Goal: Information Seeking & Learning: Learn about a topic

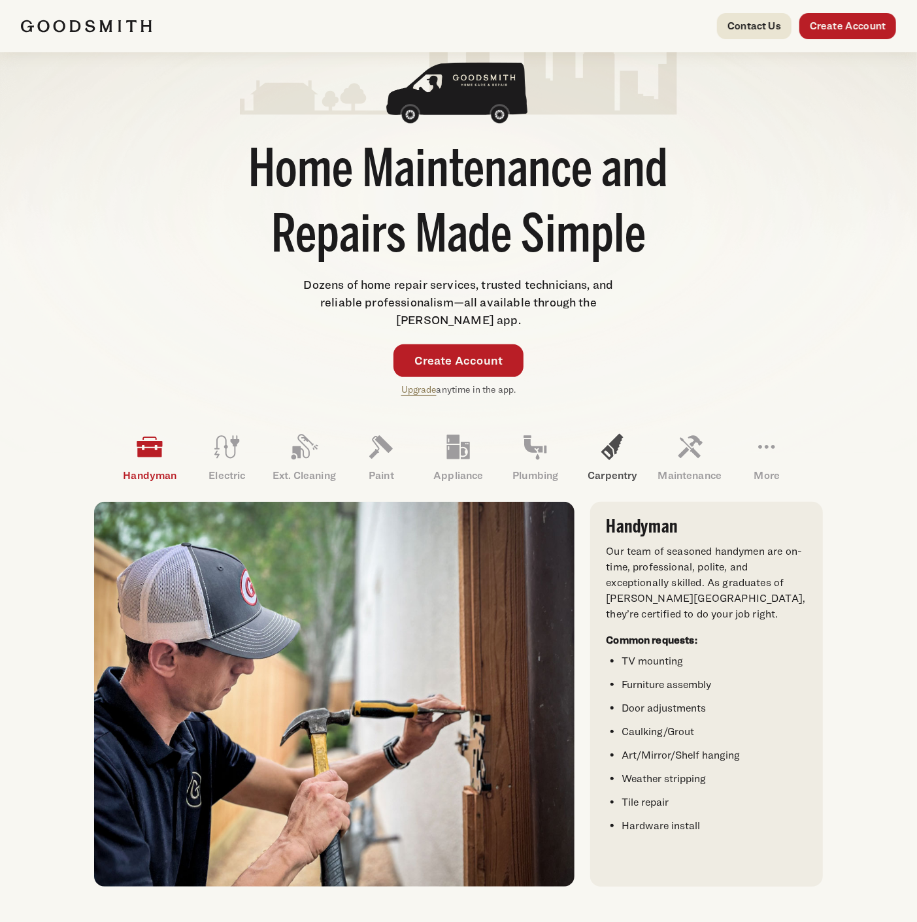
scroll to position [145, 0]
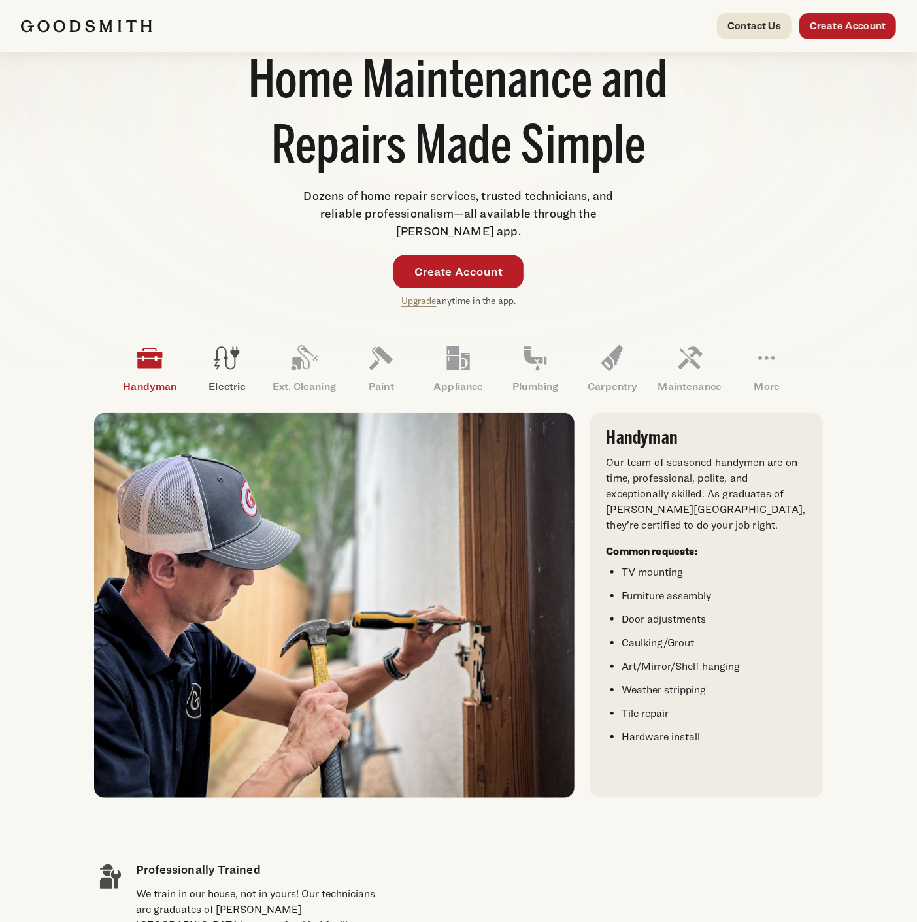
click at [232, 365] on icon at bounding box center [226, 358] width 31 height 31
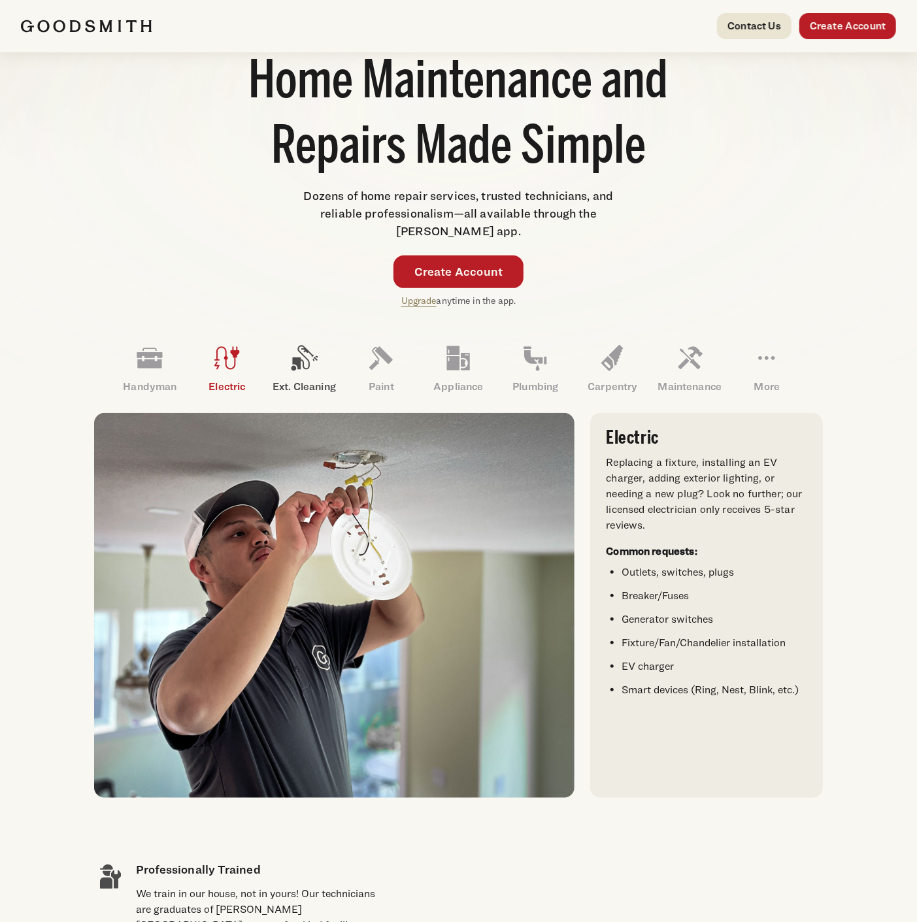
click at [295, 371] on icon at bounding box center [303, 358] width 31 height 31
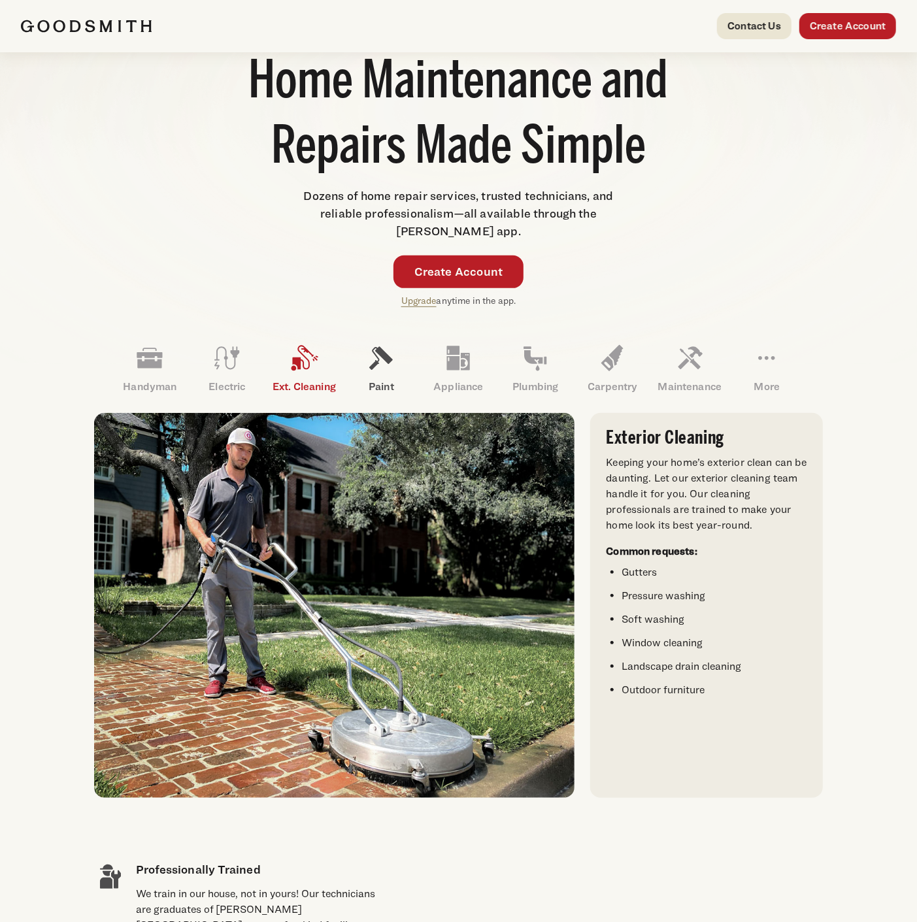
click at [387, 366] on icon at bounding box center [380, 358] width 31 height 31
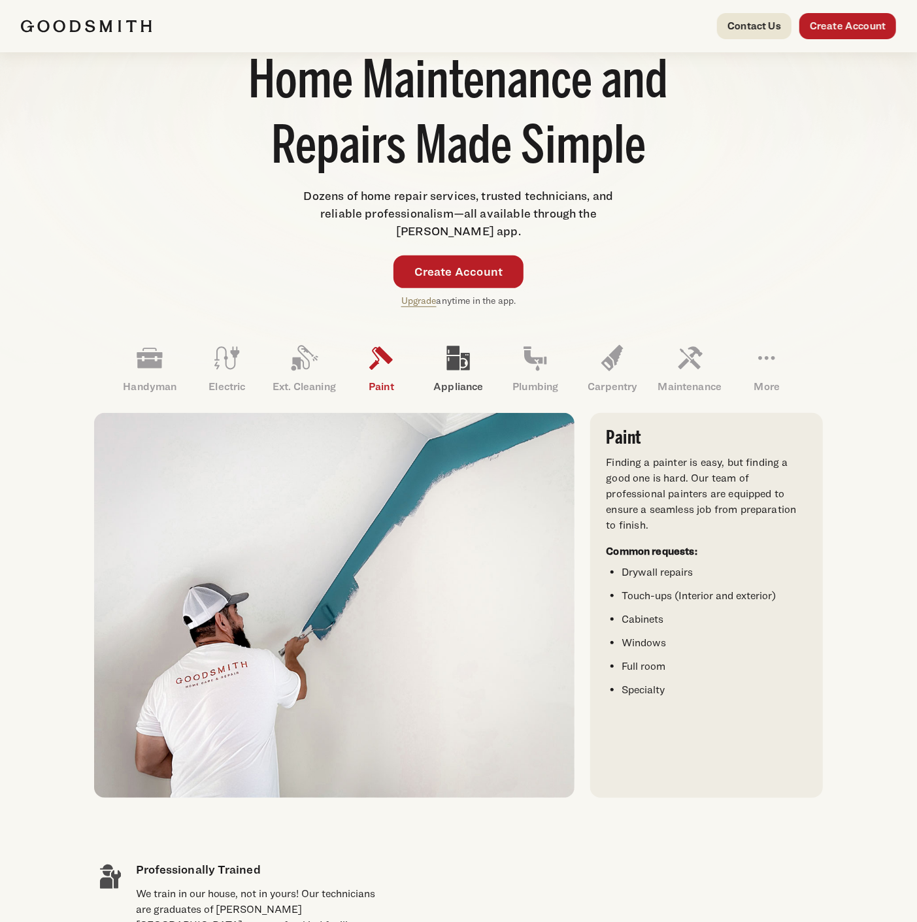
click at [455, 363] on icon at bounding box center [458, 358] width 23 height 24
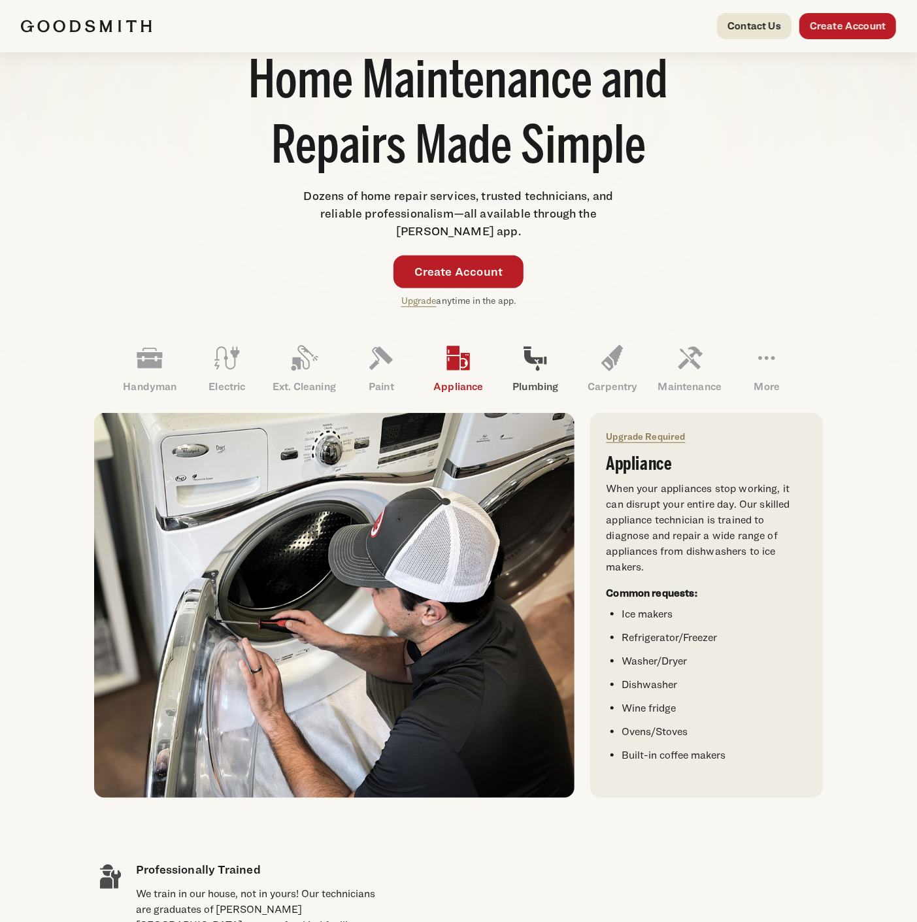
click at [541, 367] on icon at bounding box center [535, 358] width 31 height 31
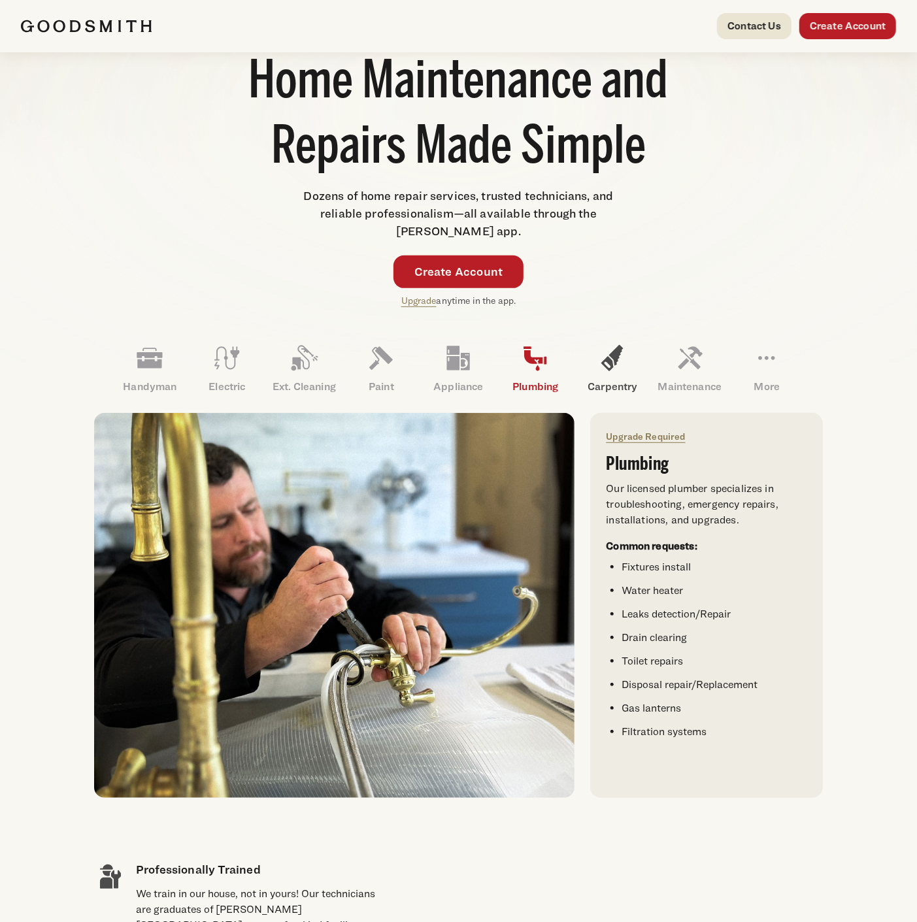
click at [599, 358] on icon at bounding box center [612, 358] width 31 height 31
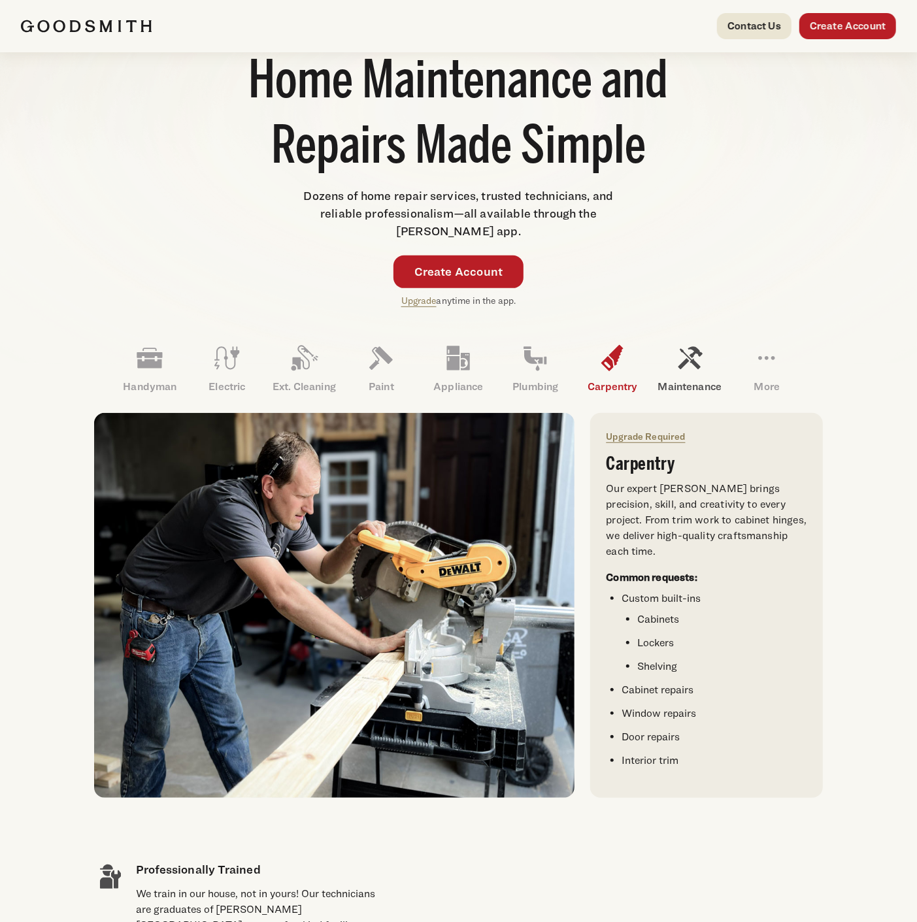
click at [685, 358] on icon at bounding box center [689, 358] width 31 height 31
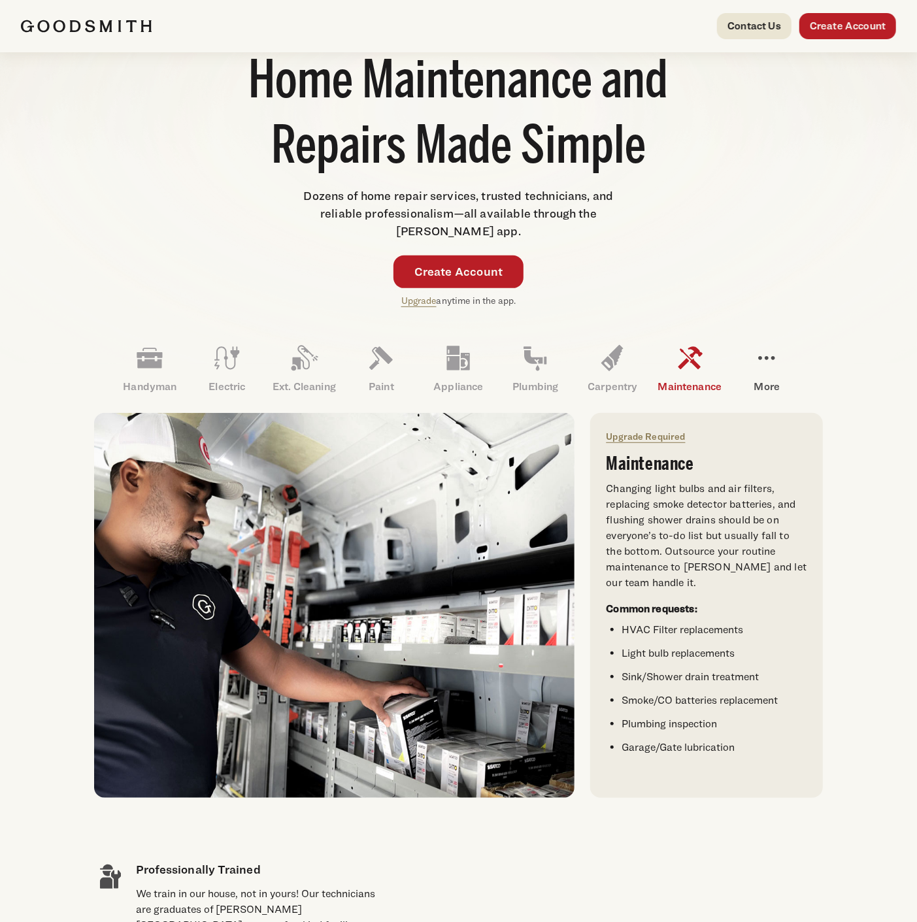
click at [765, 356] on icon at bounding box center [766, 358] width 31 height 31
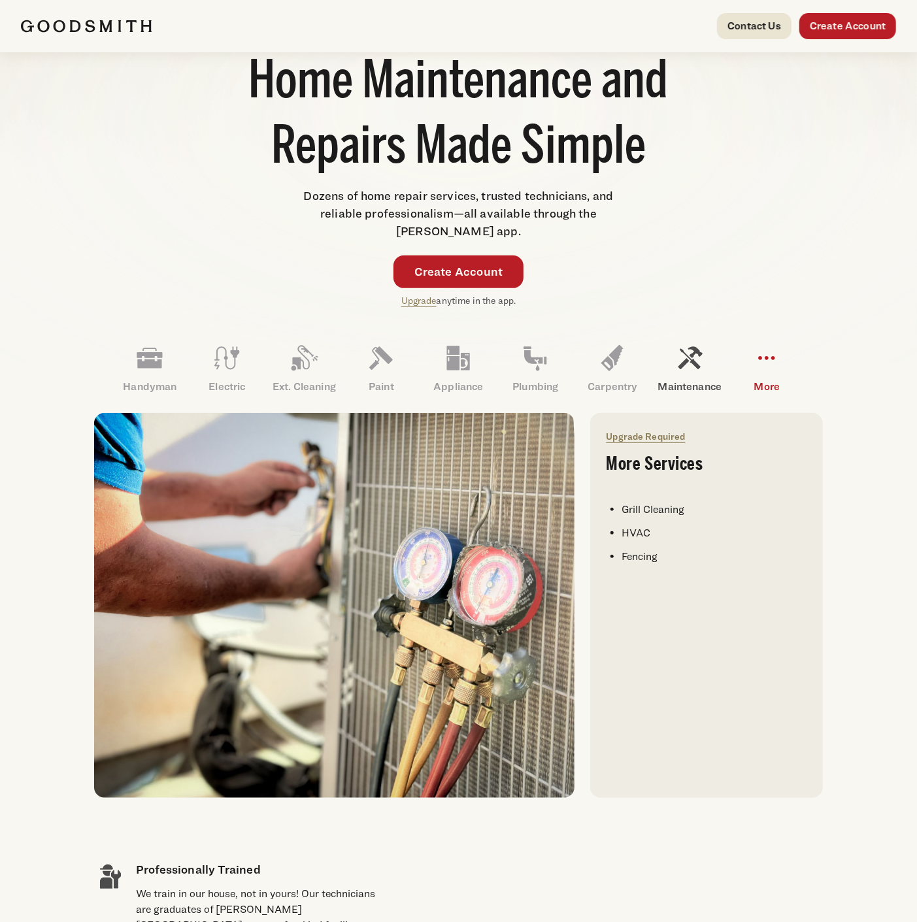
click at [690, 365] on icon at bounding box center [689, 358] width 31 height 31
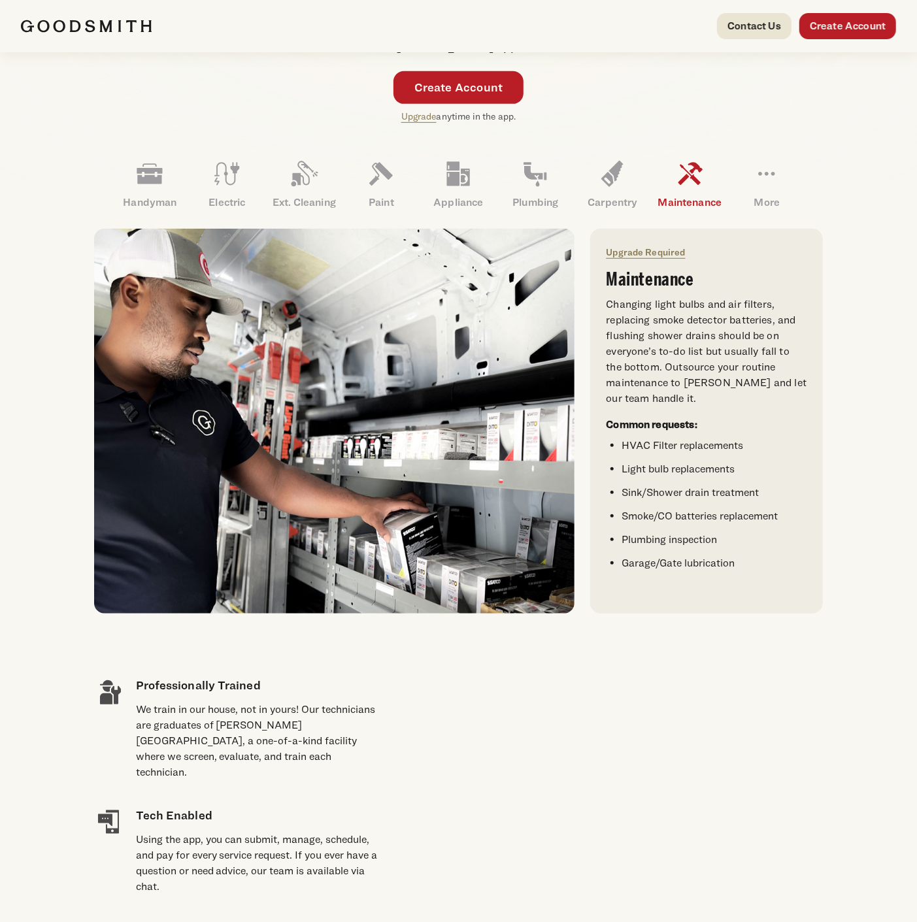
scroll to position [363, 0]
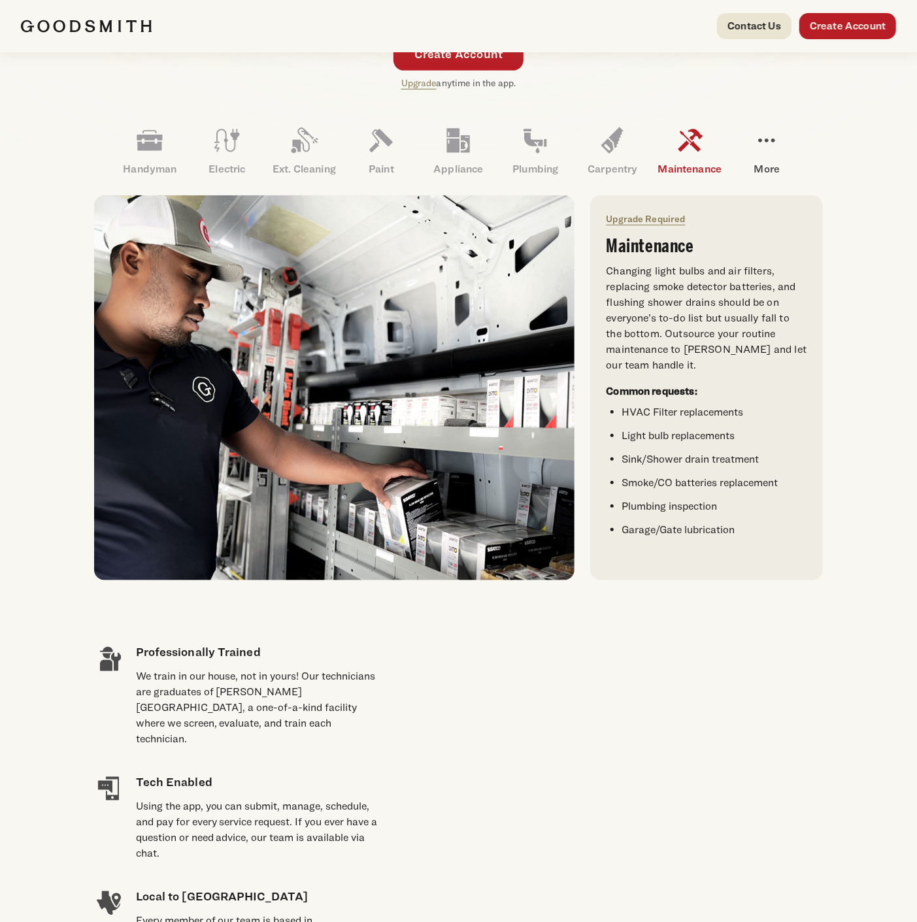
click at [769, 140] on icon at bounding box center [766, 140] width 31 height 31
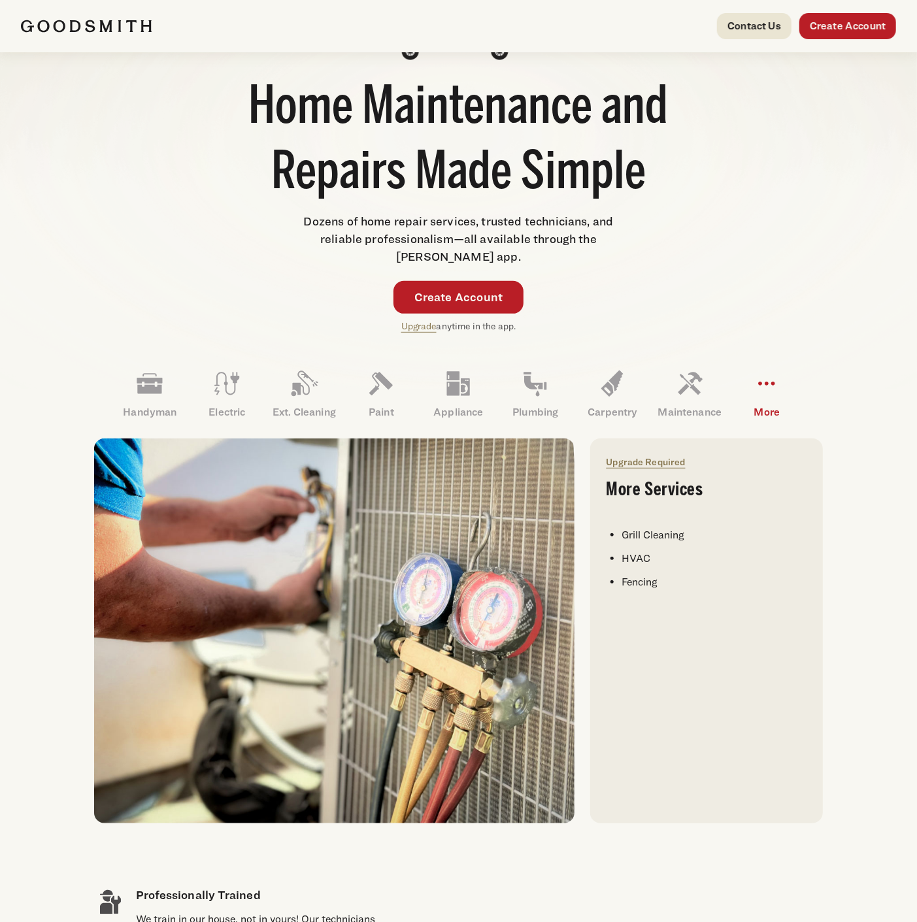
scroll to position [145, 0]
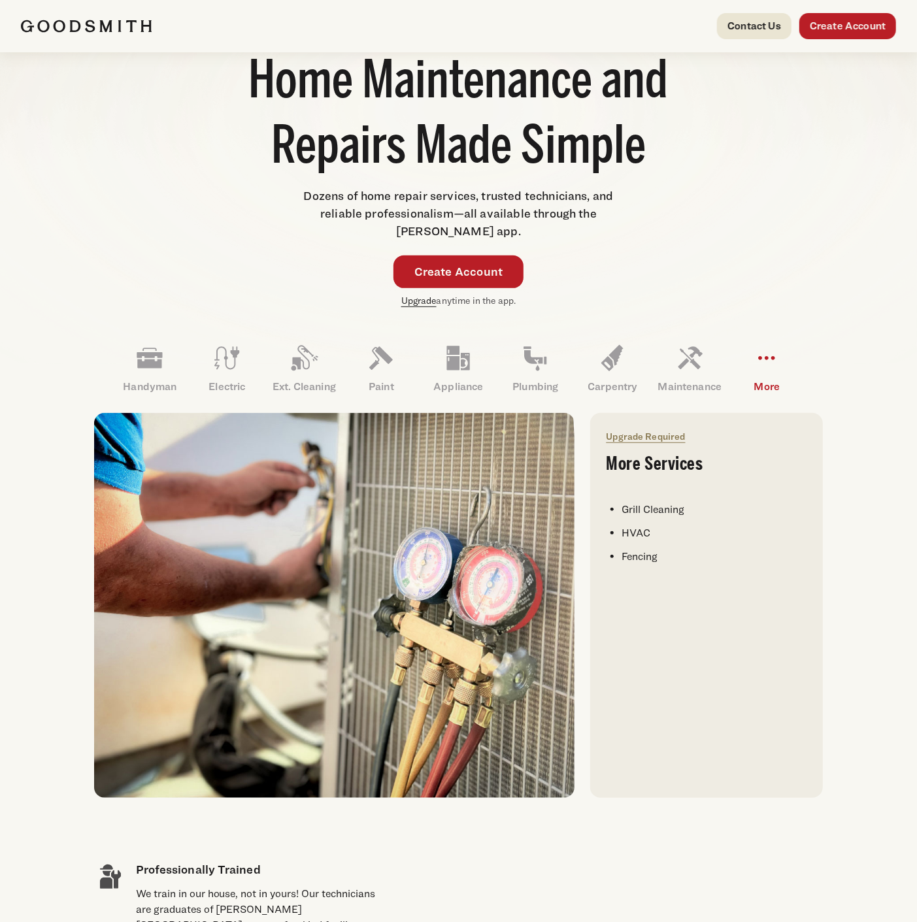
click at [416, 301] on link "Upgrade" at bounding box center [418, 300] width 35 height 11
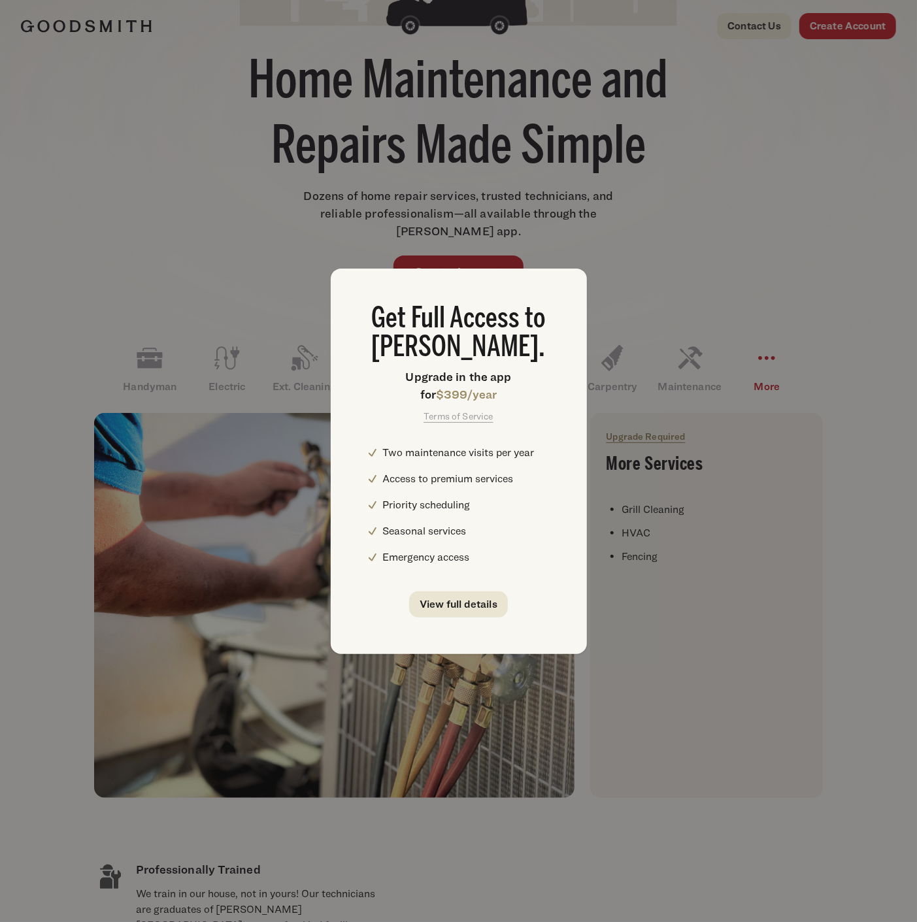
scroll to position [0, 0]
drag, startPoint x: 698, startPoint y: 272, endPoint x: 688, endPoint y: 275, distance: 11.0
click at [697, 272] on div "Get Full Access to Goodsmith. Upgrade in the app for $399/year Terms of Service…" at bounding box center [458, 461] width 917 height 922
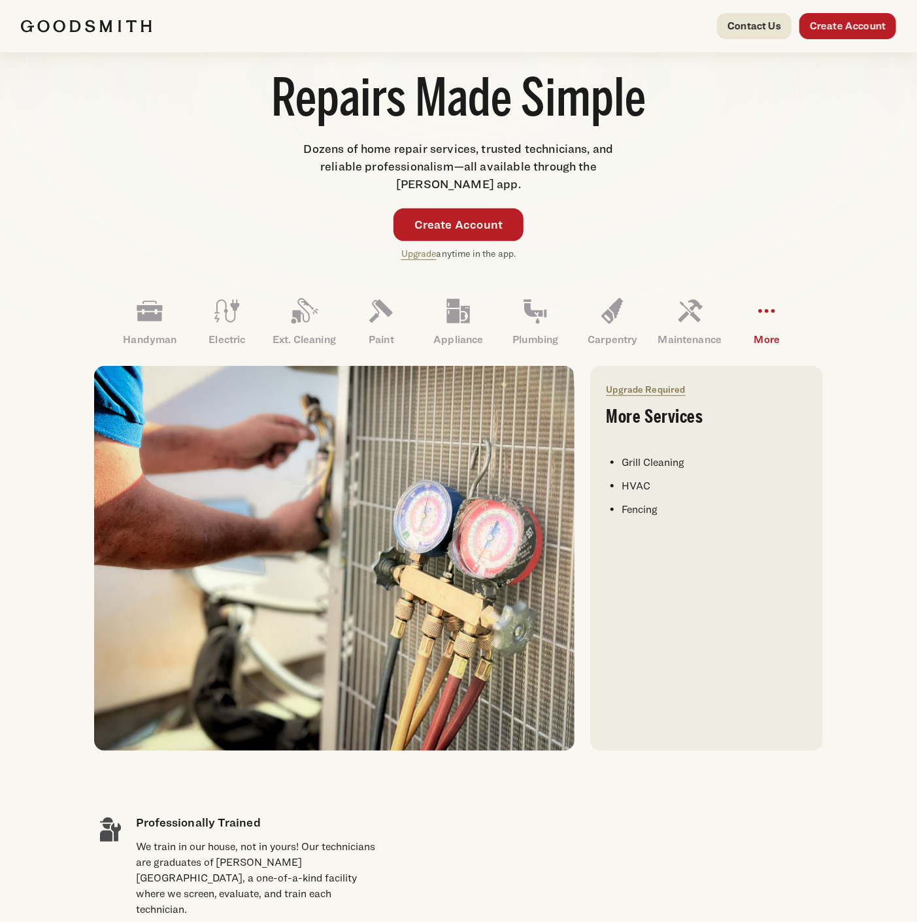
scroll to position [218, 0]
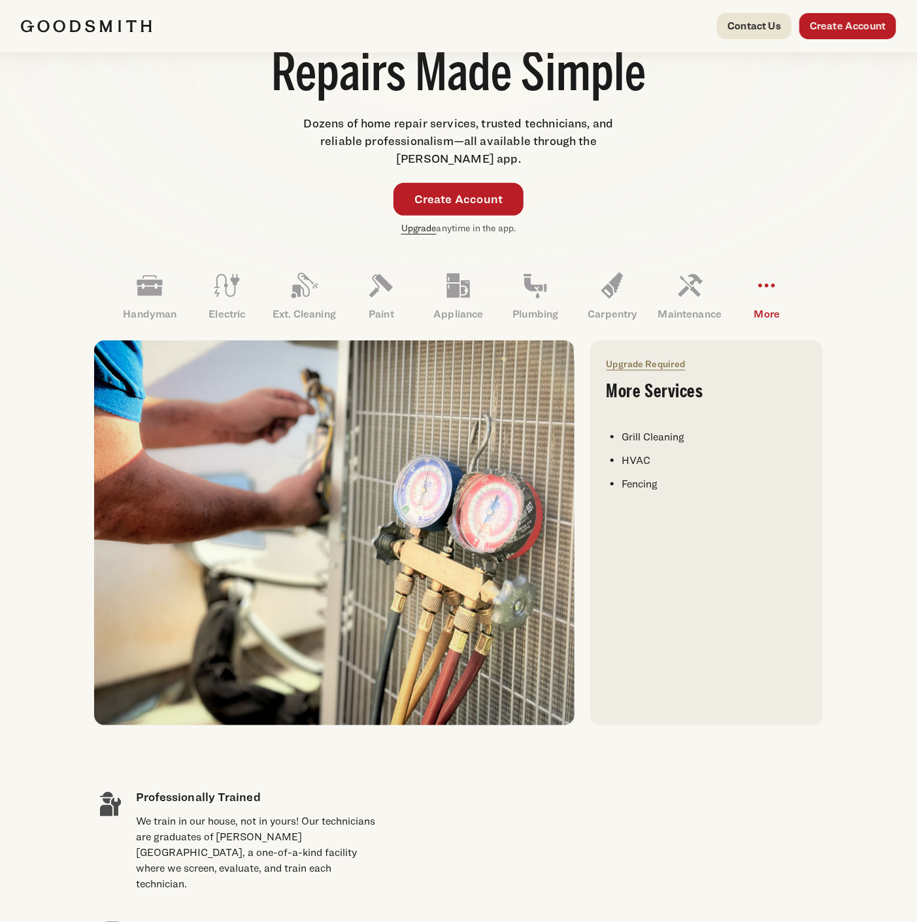
click at [413, 229] on link "Upgrade" at bounding box center [418, 227] width 35 height 11
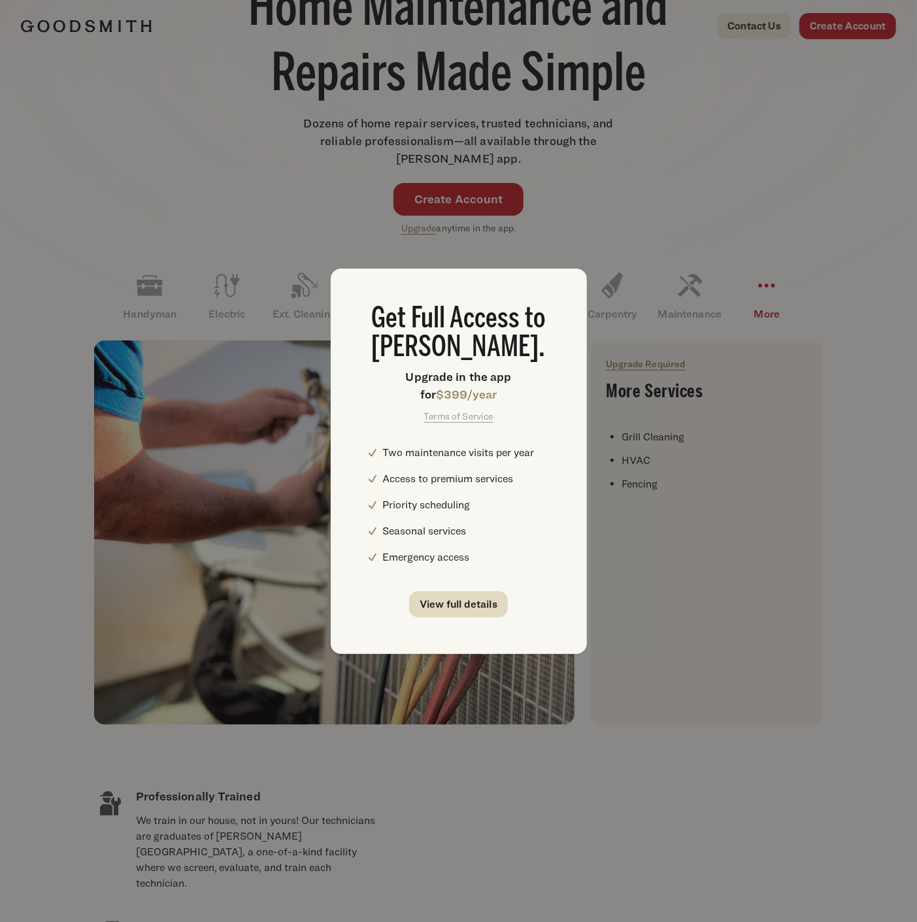
click at [450, 601] on link "View full details" at bounding box center [458, 605] width 99 height 26
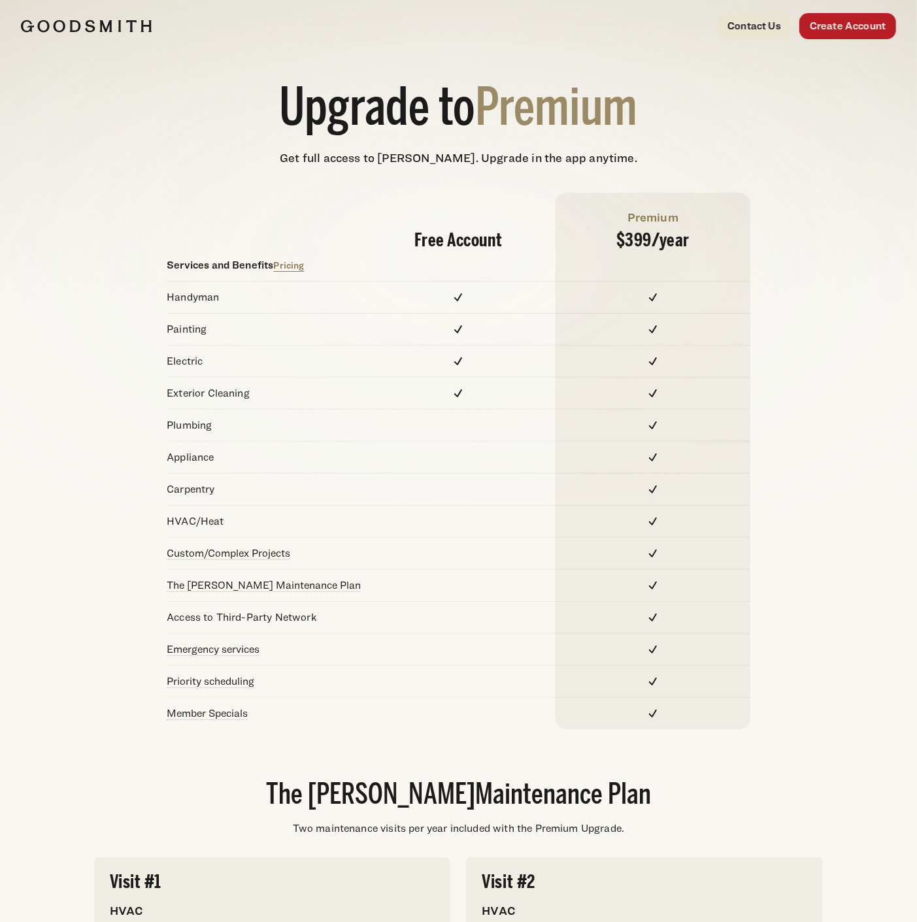
click at [806, 82] on h1 "Upgrade to Premium" at bounding box center [458, 110] width 917 height 65
click at [767, 149] on p "Get full access to Goodsmith. Upgrade in the app anytime." at bounding box center [458, 158] width 917 height 18
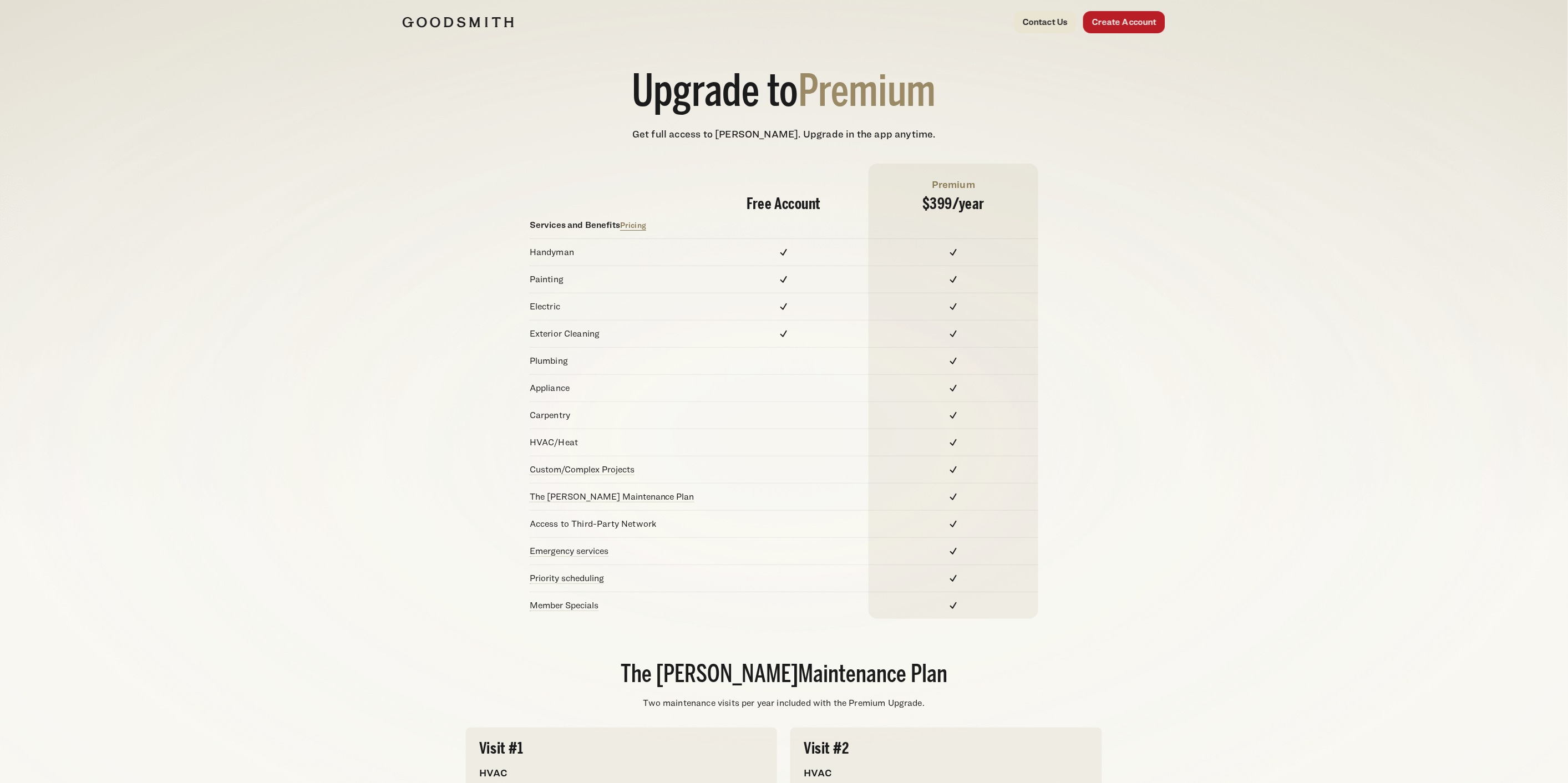
click at [777, 361] on div at bounding box center [784, 361] width 170 height 27
click at [777, 391] on div at bounding box center [784, 389] width 170 height 27
click at [777, 414] on div at bounding box center [784, 416] width 170 height 27
drag, startPoint x: 525, startPoint y: 444, endPoint x: 983, endPoint y: 438, distance: 458.0
click at [777, 438] on div "Free Account Premium $399/ year Services and Benefits Pricing Handyman Painting…" at bounding box center [784, 391] width 763 height 456
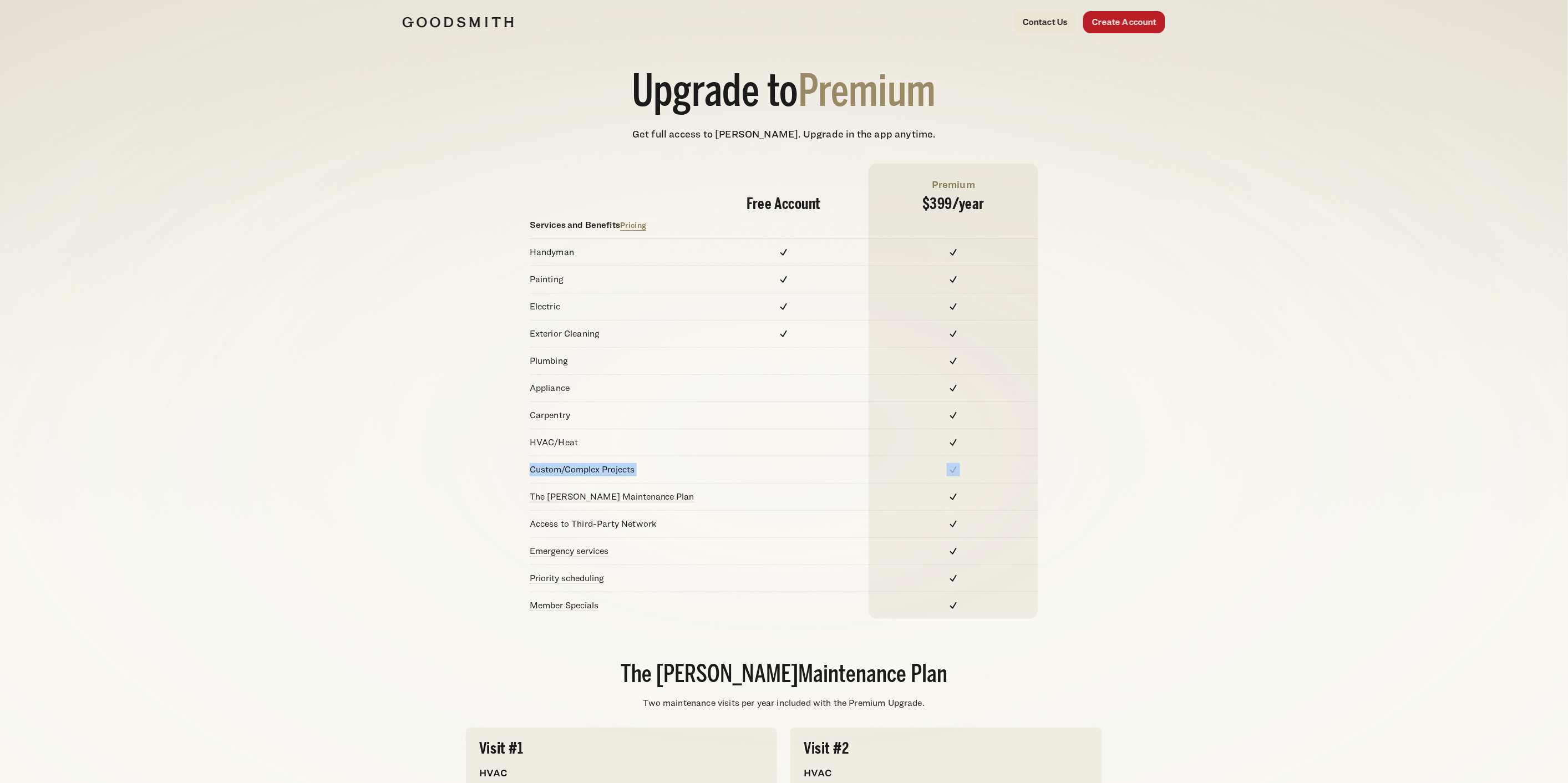
drag, startPoint x: 523, startPoint y: 470, endPoint x: 972, endPoint y: 470, distance: 449.0
click at [777, 470] on div "Free Account Premium $399/ year Services and Benefits Pricing Handyman Painting…" at bounding box center [784, 391] width 763 height 456
drag, startPoint x: 527, startPoint y: 524, endPoint x: 978, endPoint y: 522, distance: 451.0
click at [777, 522] on div "Free Account Premium $399/ year Services and Benefits Pricing Handyman Painting…" at bounding box center [784, 391] width 763 height 456
drag, startPoint x: 528, startPoint y: 553, endPoint x: 968, endPoint y: 558, distance: 440.0
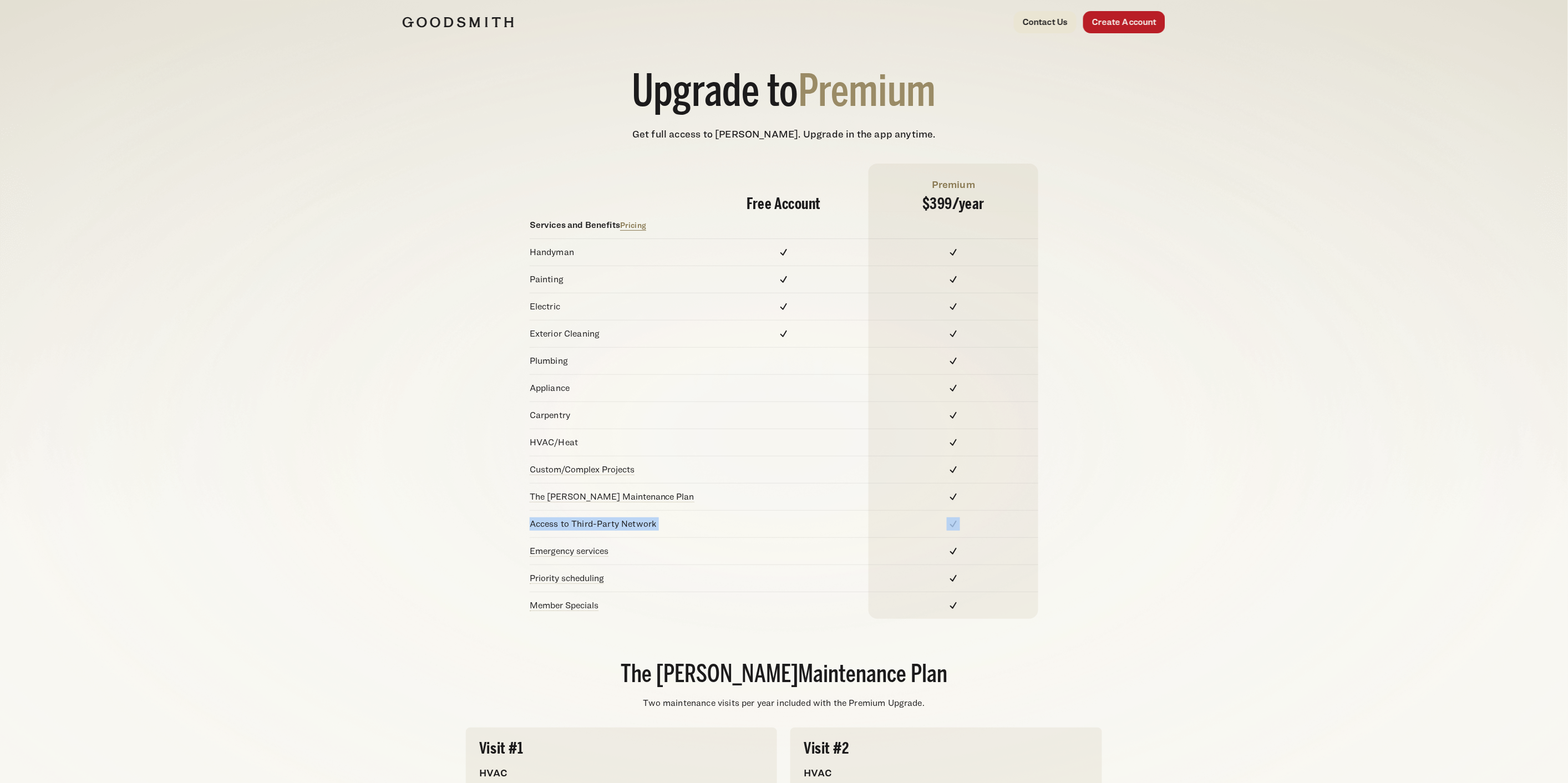
click at [777, 558] on div "Free Account Premium $399/ year Services and Benefits Pricing Handyman Painting…" at bounding box center [784, 391] width 763 height 456
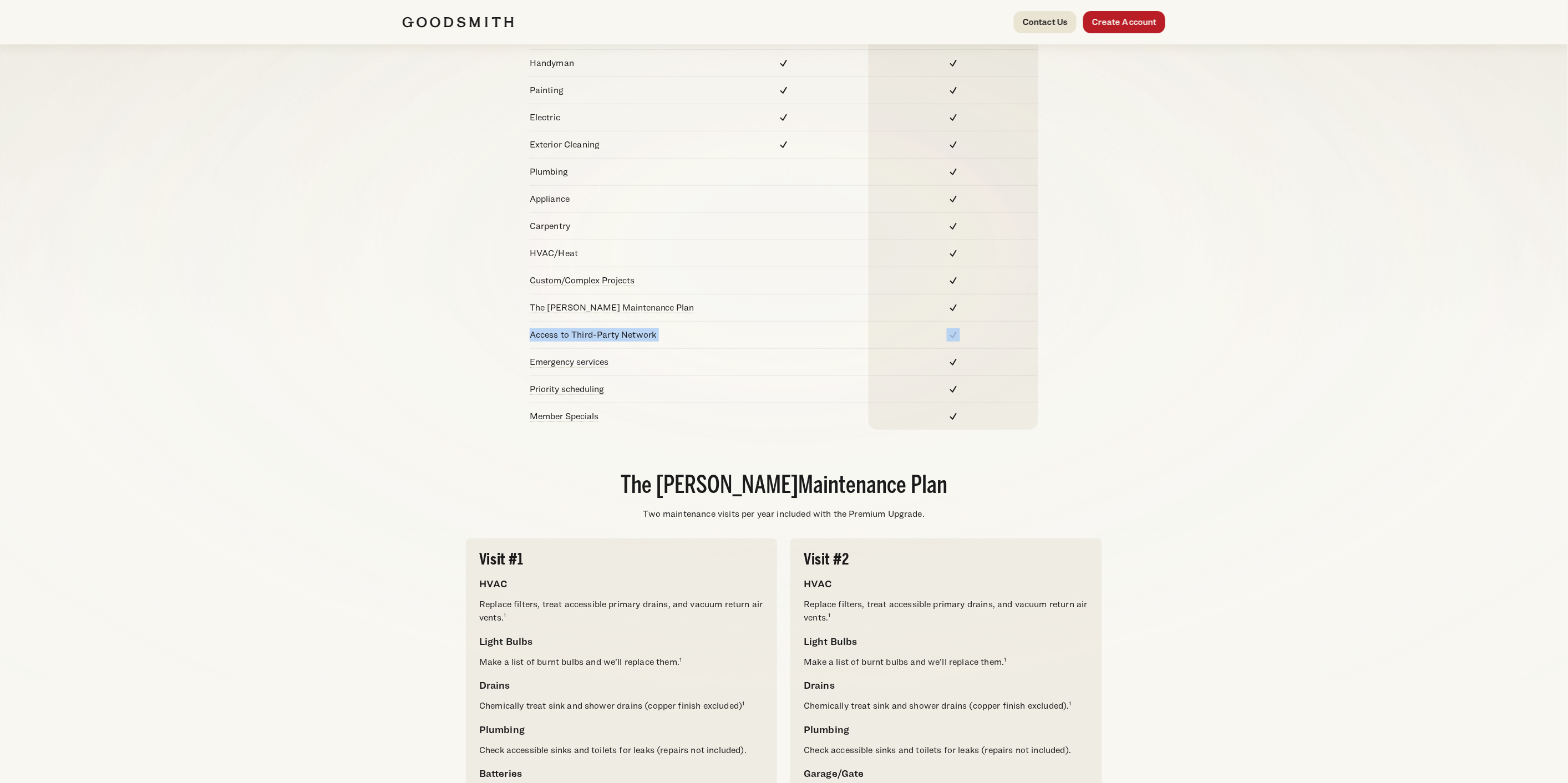
scroll to position [123, 0]
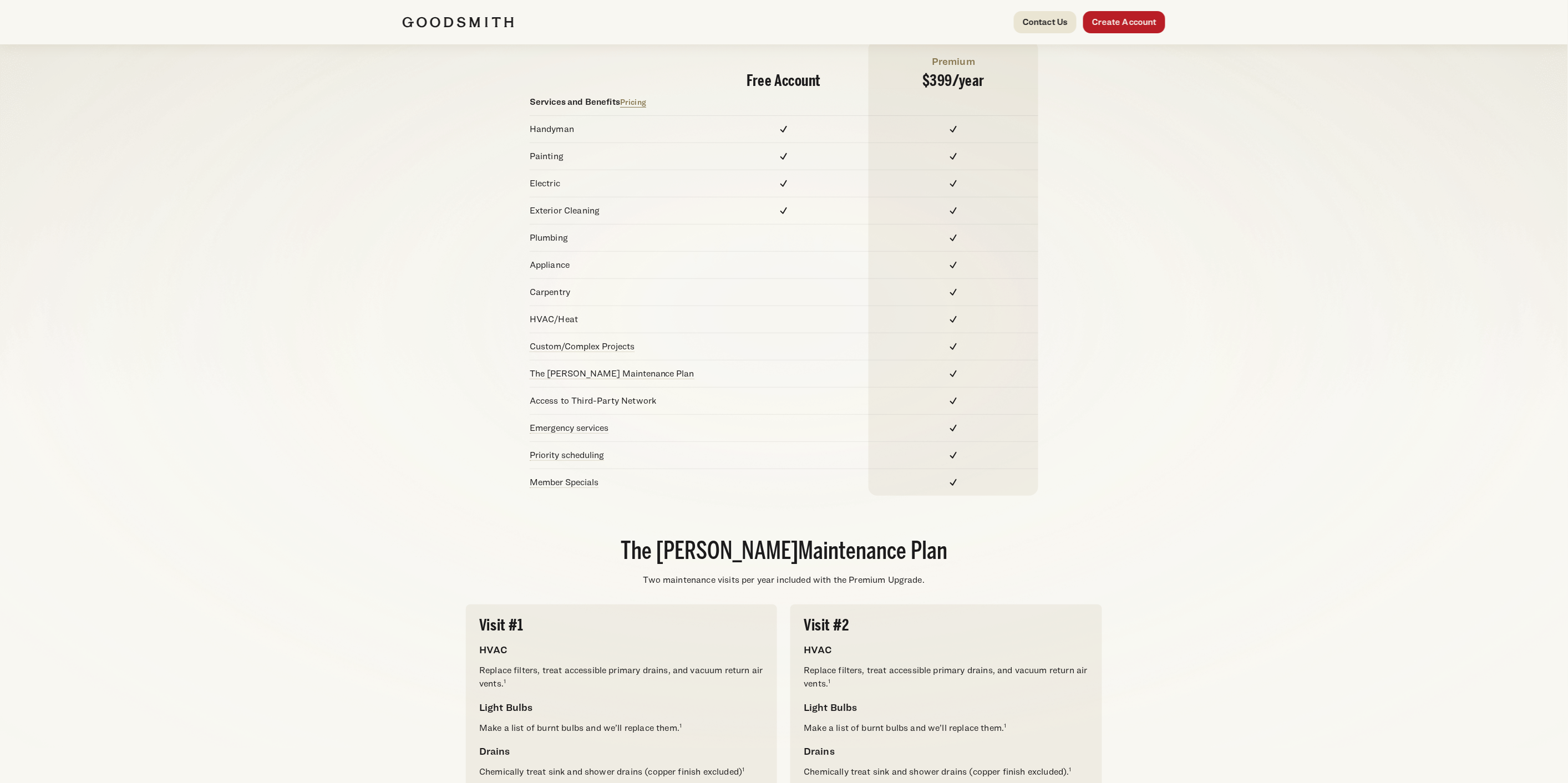
click at [777, 492] on div "Free Account Premium $399/ year Services and Benefits Pricing Handyman Painting…" at bounding box center [784, 268] width 763 height 456
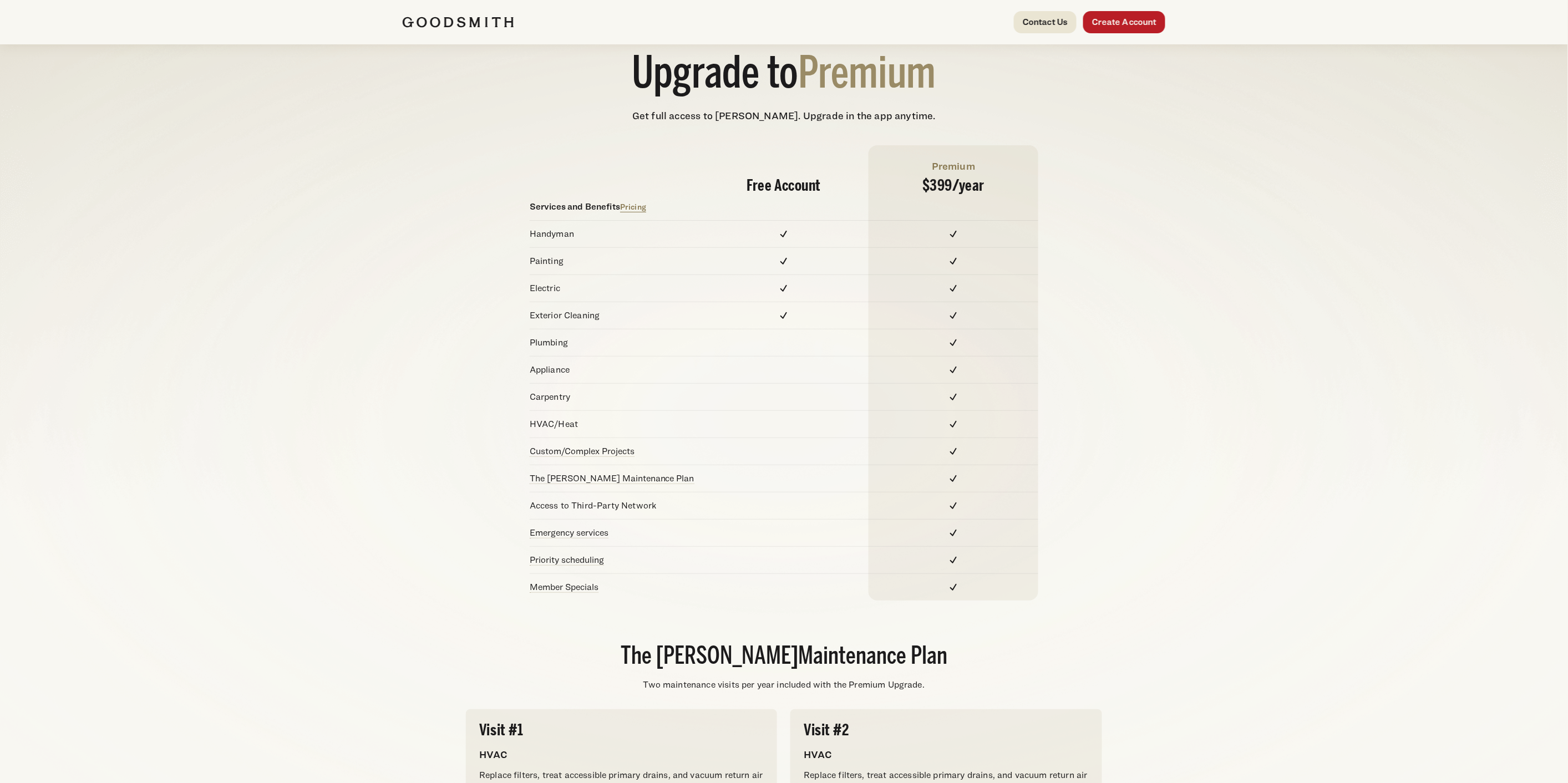
scroll to position [0, 0]
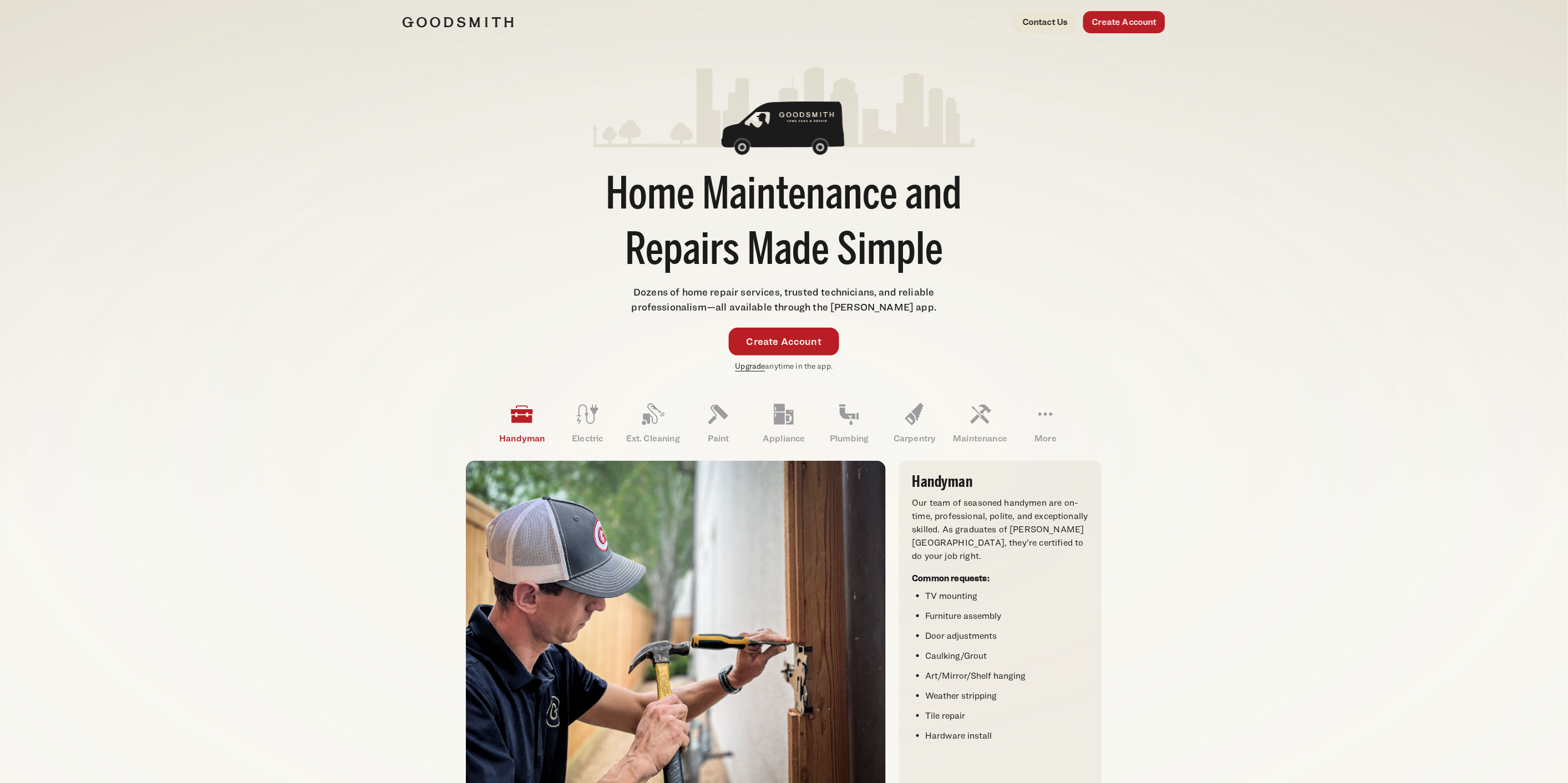
click at [745, 366] on link "Upgrade" at bounding box center [750, 366] width 30 height 9
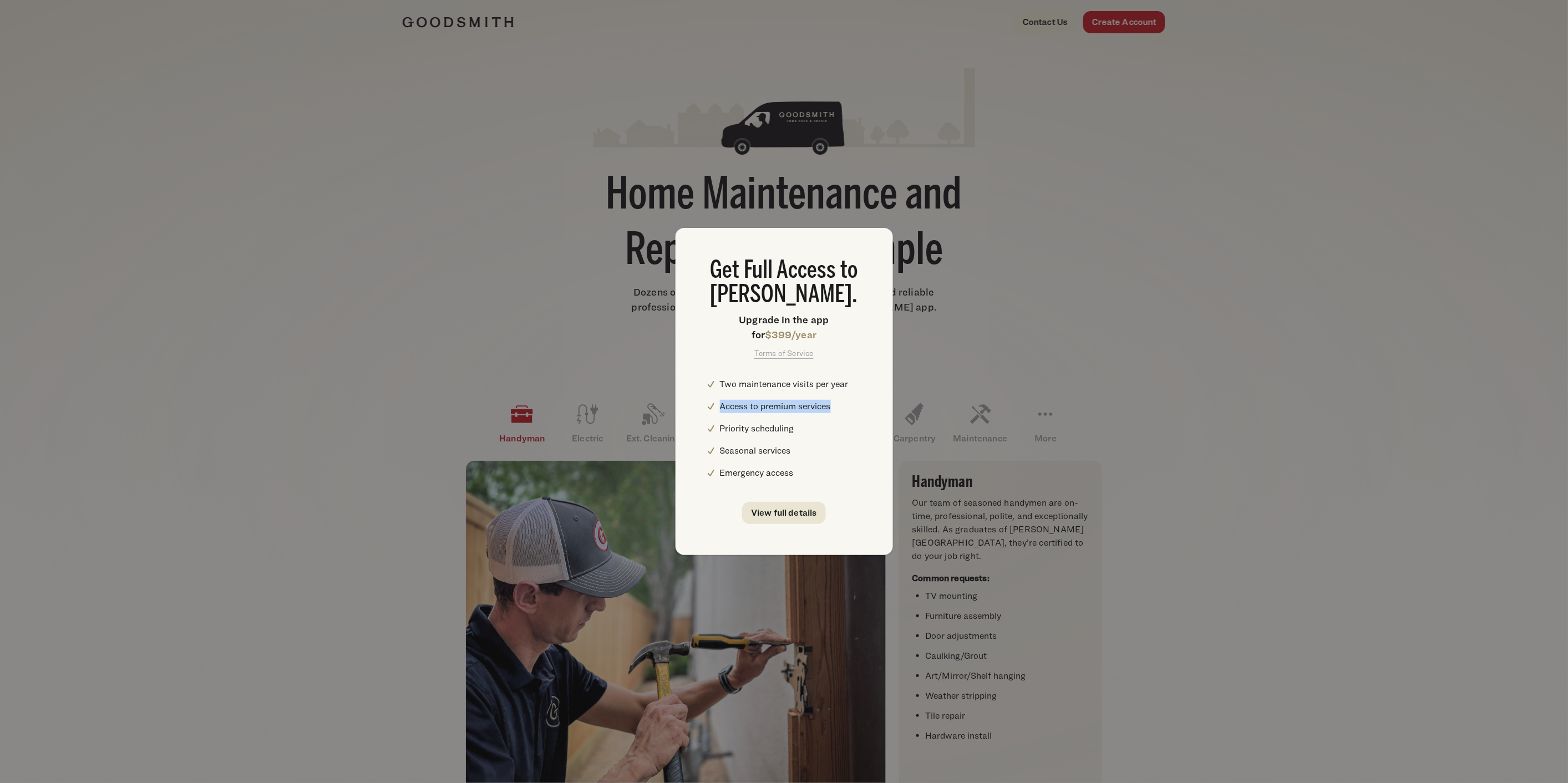
drag, startPoint x: 720, startPoint y: 407, endPoint x: 848, endPoint y: 407, distance: 128.0
click at [848, 407] on li "Access to premium services" at bounding box center [790, 406] width 142 height 14
drag, startPoint x: 720, startPoint y: 475, endPoint x: 798, endPoint y: 479, distance: 78.1
click at [798, 479] on li "Emergency access" at bounding box center [790, 473] width 142 height 14
click at [977, 300] on div "Get Full Access to Goodsmith. Upgrade in the app for $399/year Terms of Service…" at bounding box center [784, 391] width 1568 height 783
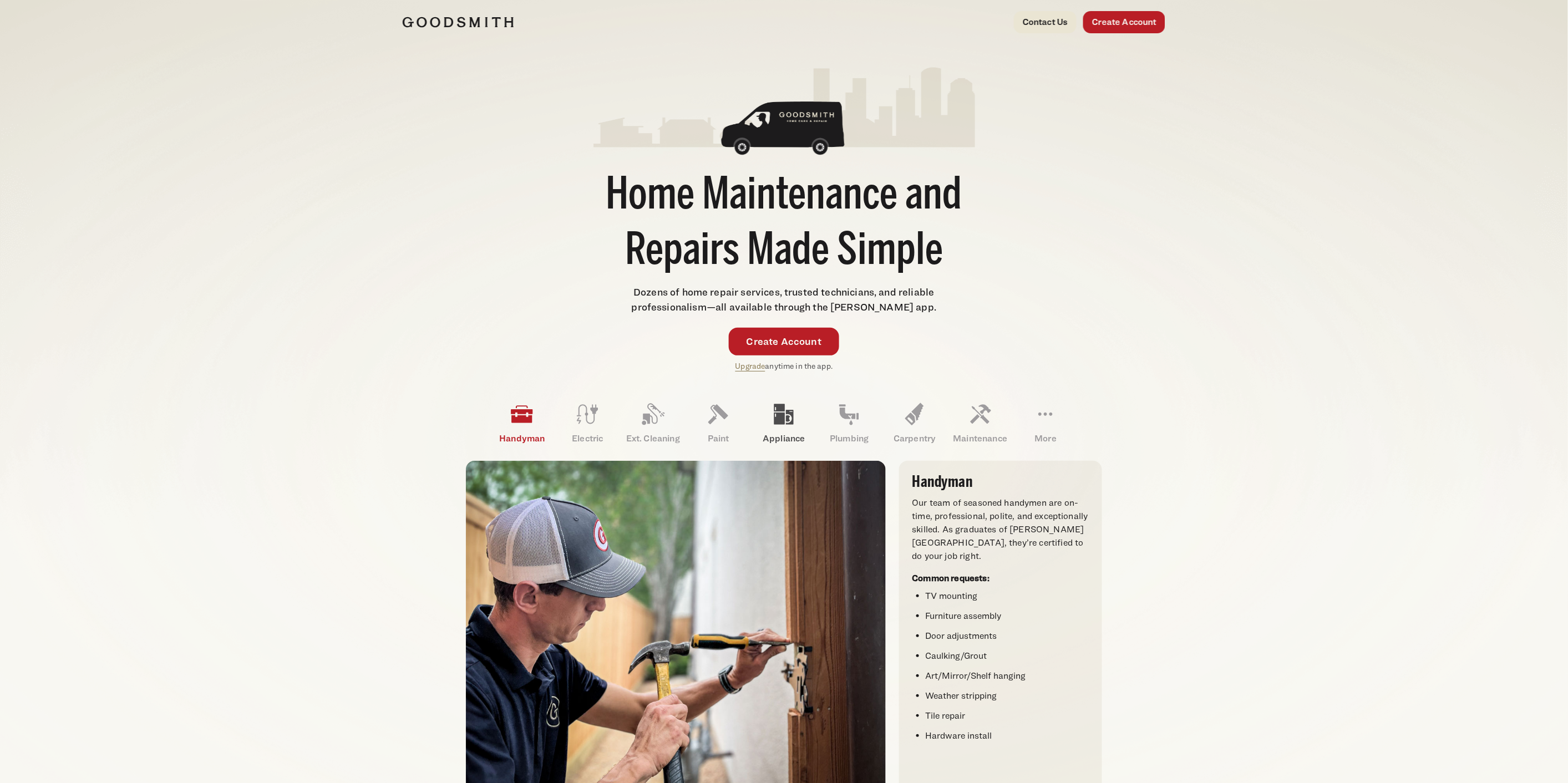
click at [781, 418] on icon at bounding box center [783, 415] width 20 height 20
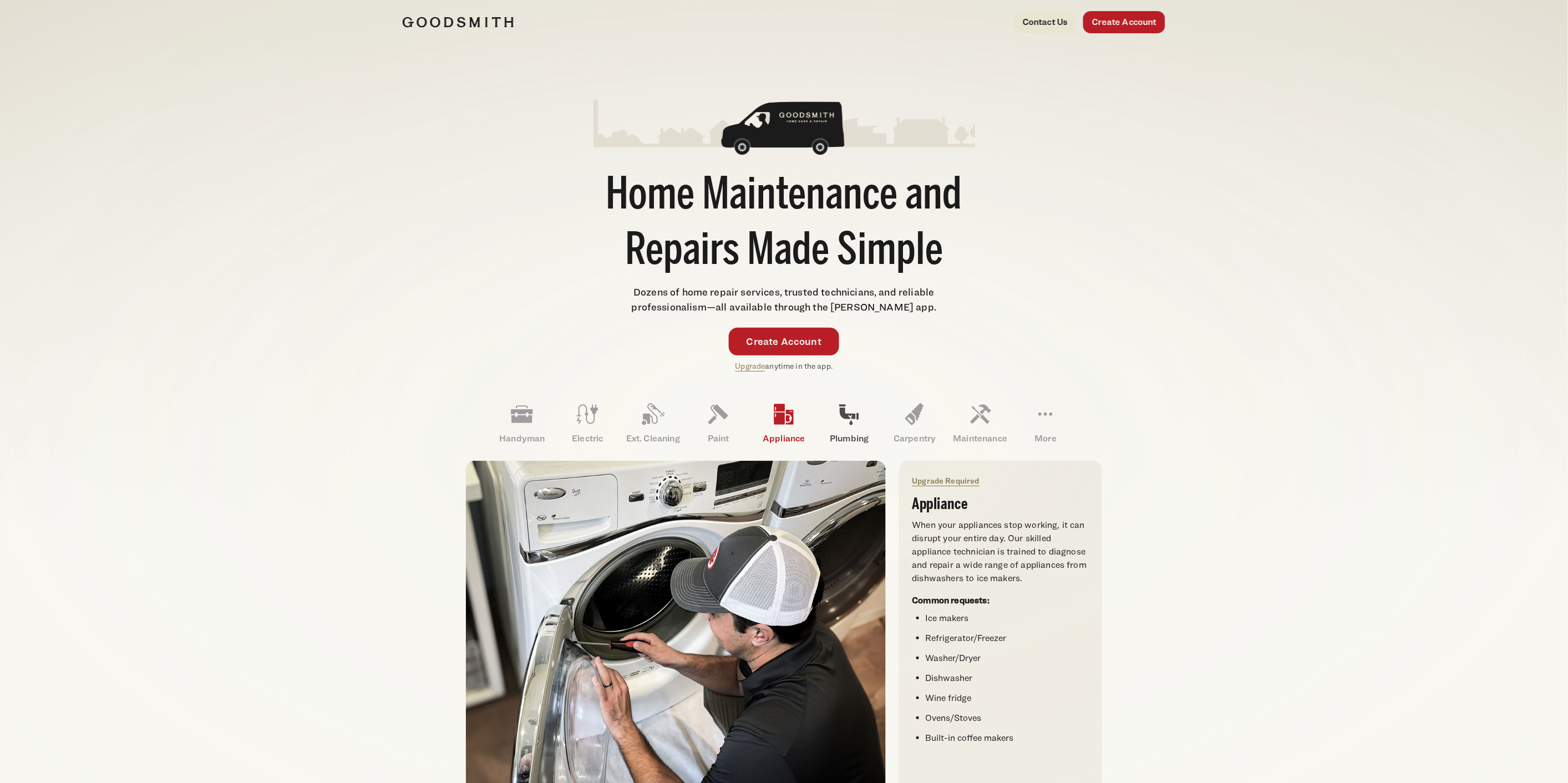
click at [846, 412] on icon at bounding box center [848, 414] width 26 height 26
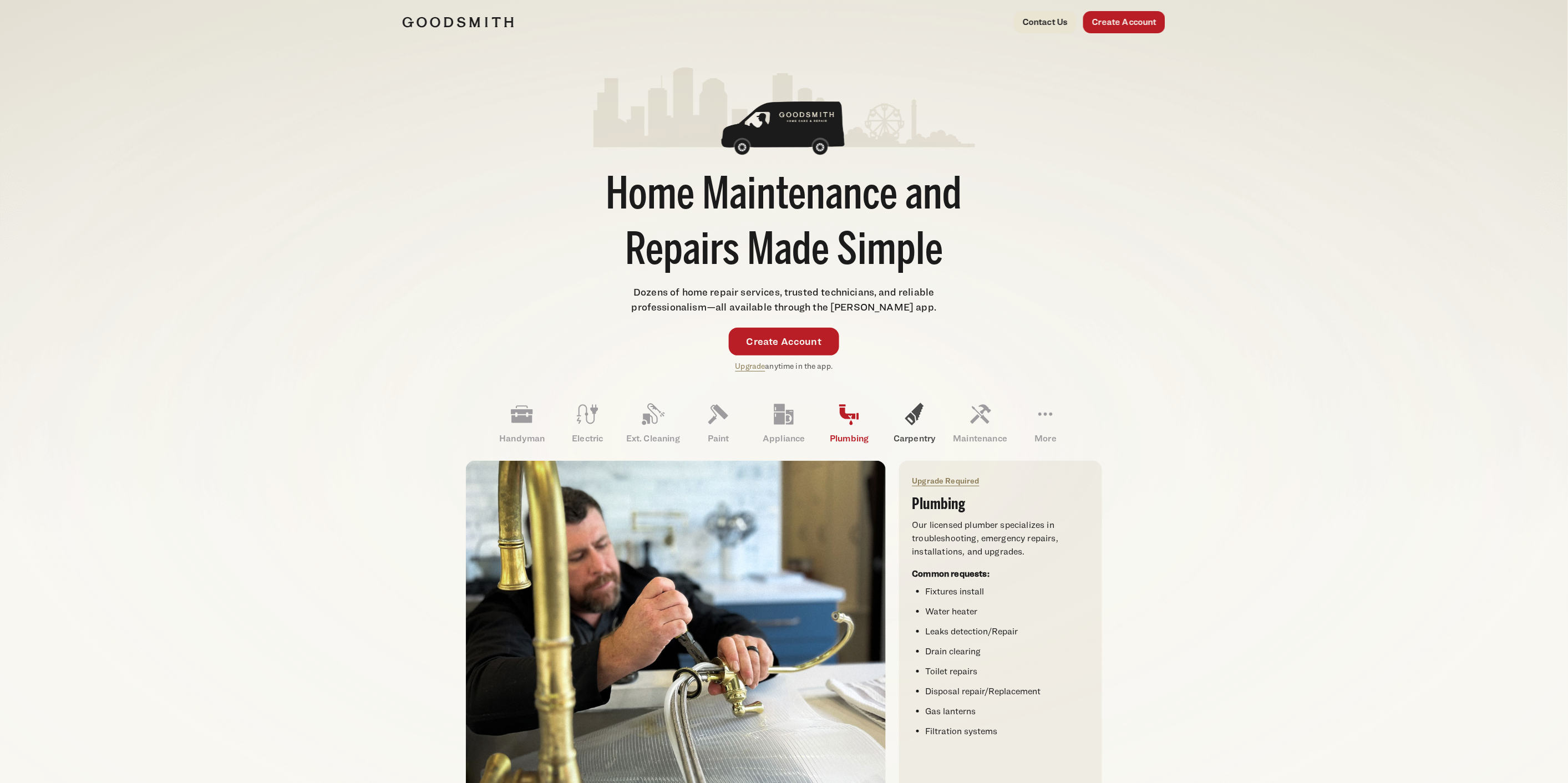
click at [916, 417] on icon at bounding box center [914, 414] width 26 height 26
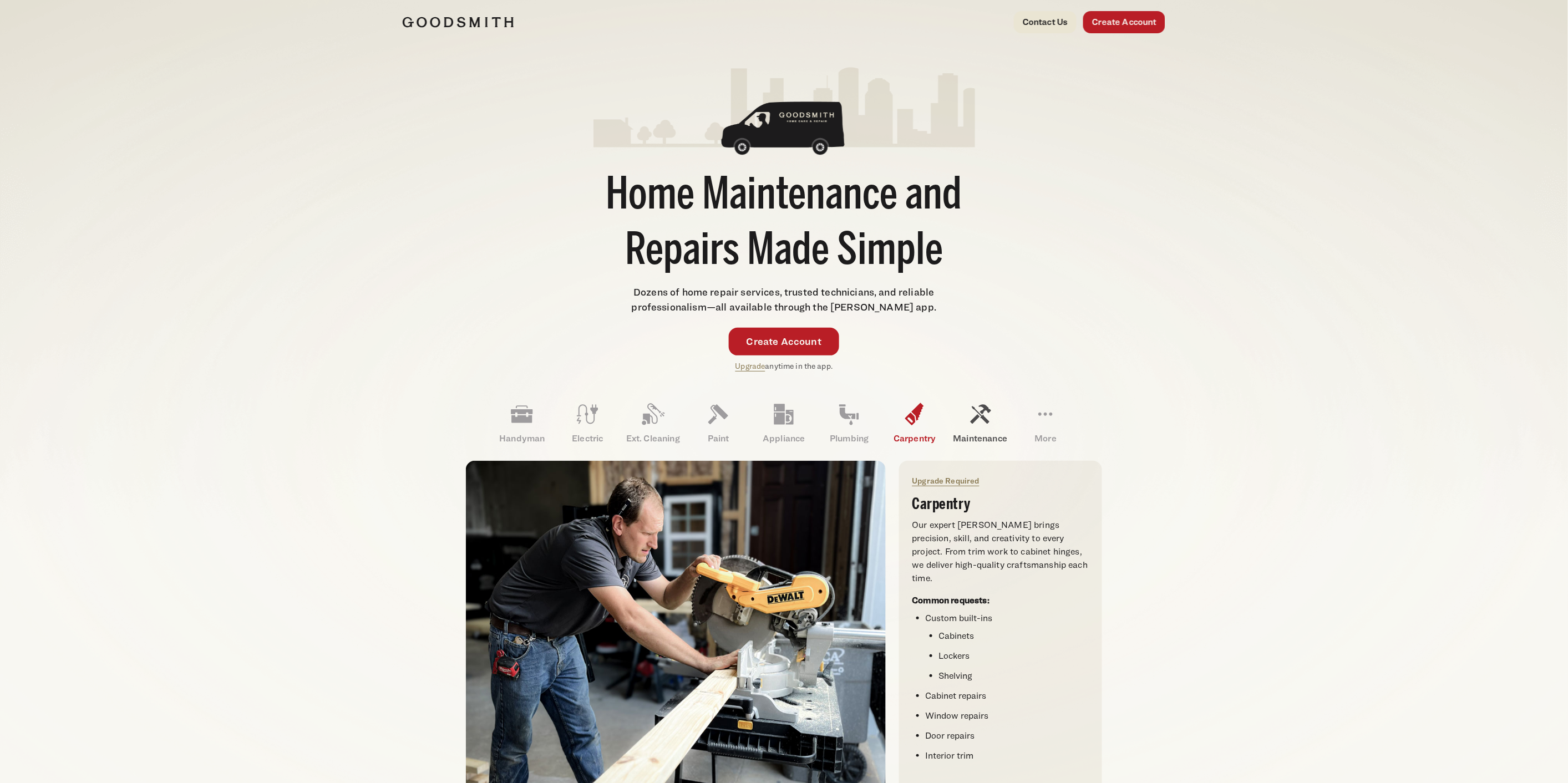
click at [977, 412] on icon at bounding box center [979, 414] width 26 height 26
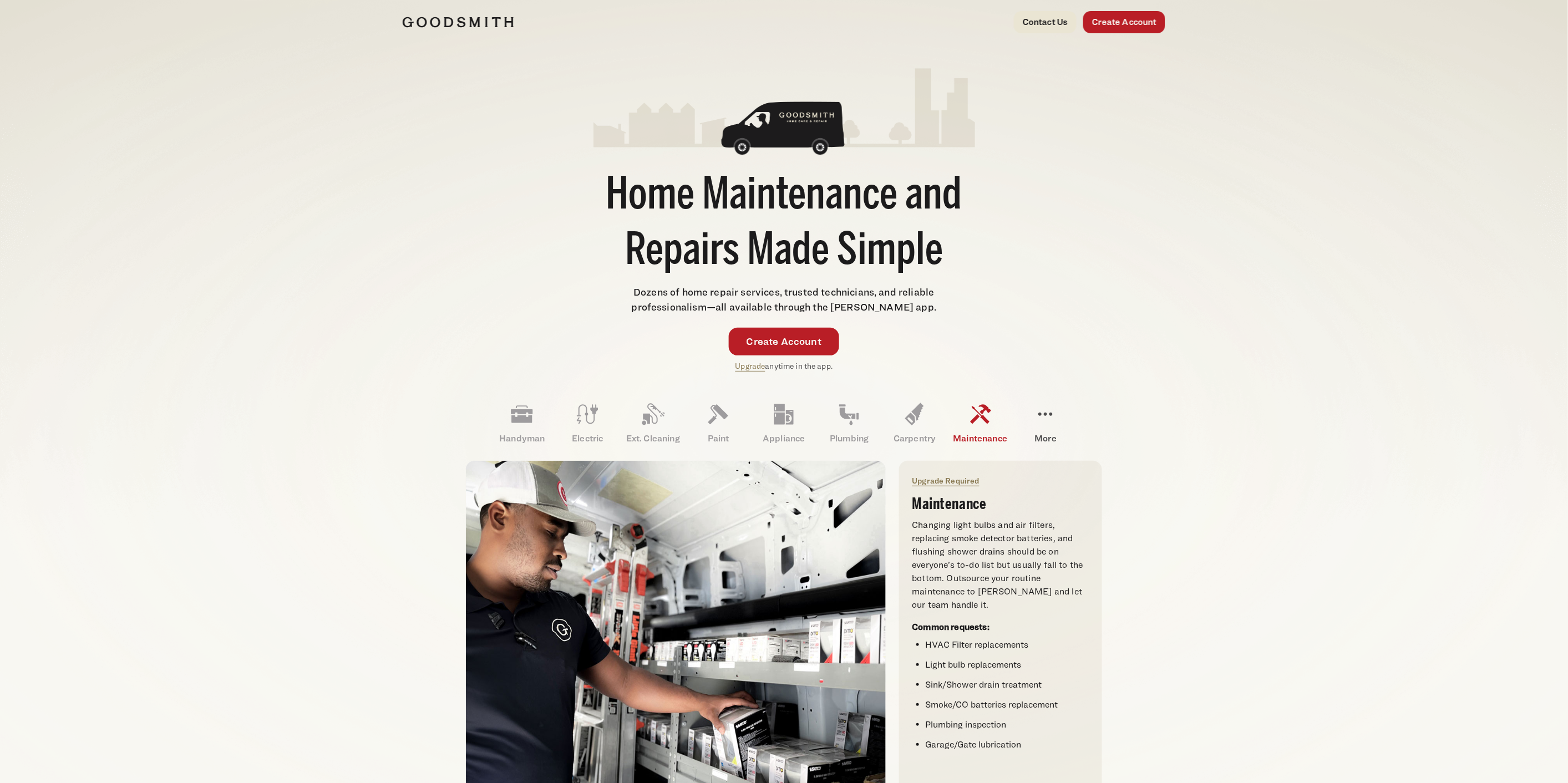
click at [1053, 418] on icon at bounding box center [1044, 414] width 26 height 26
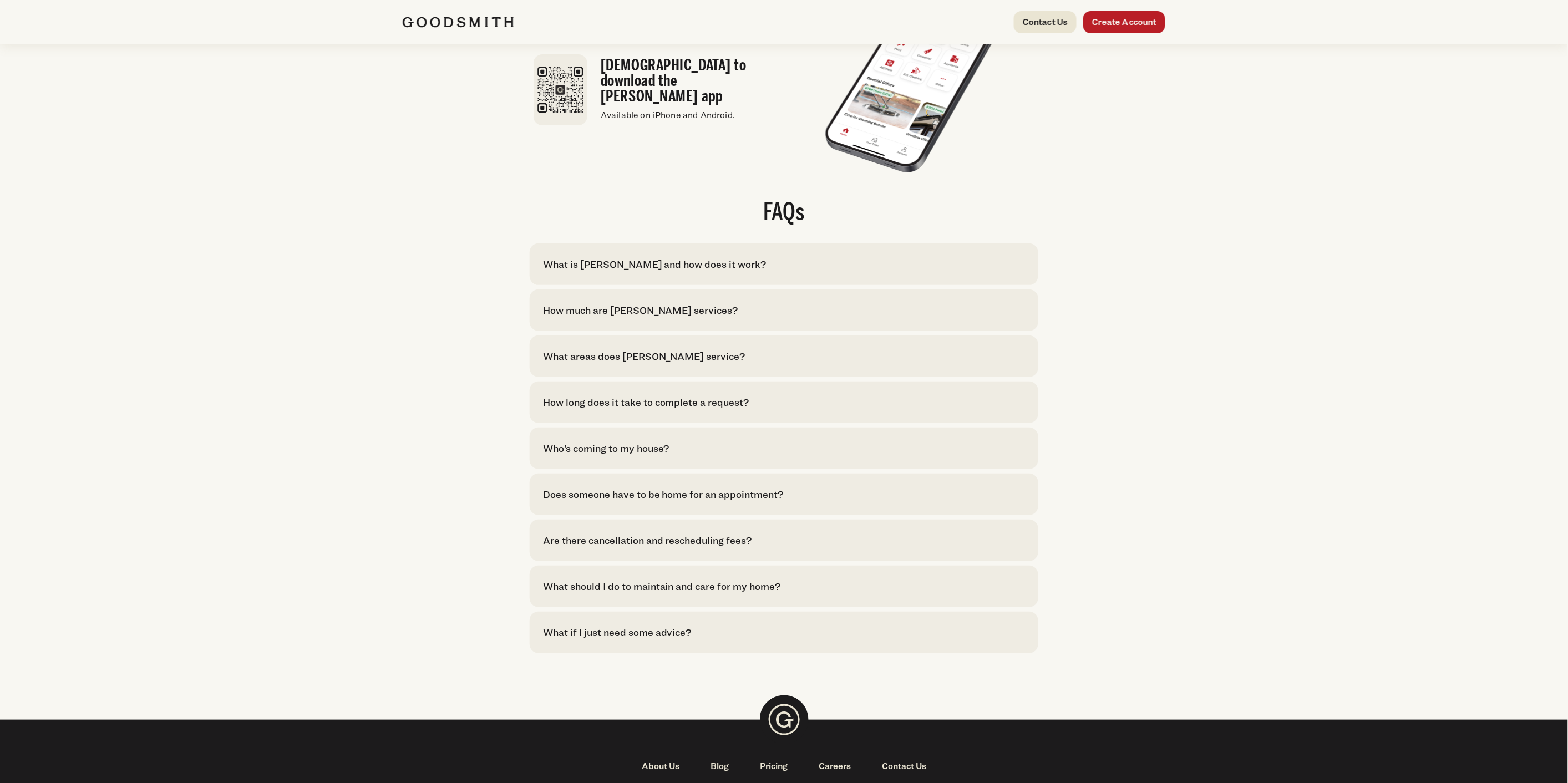
scroll to position [2095, 0]
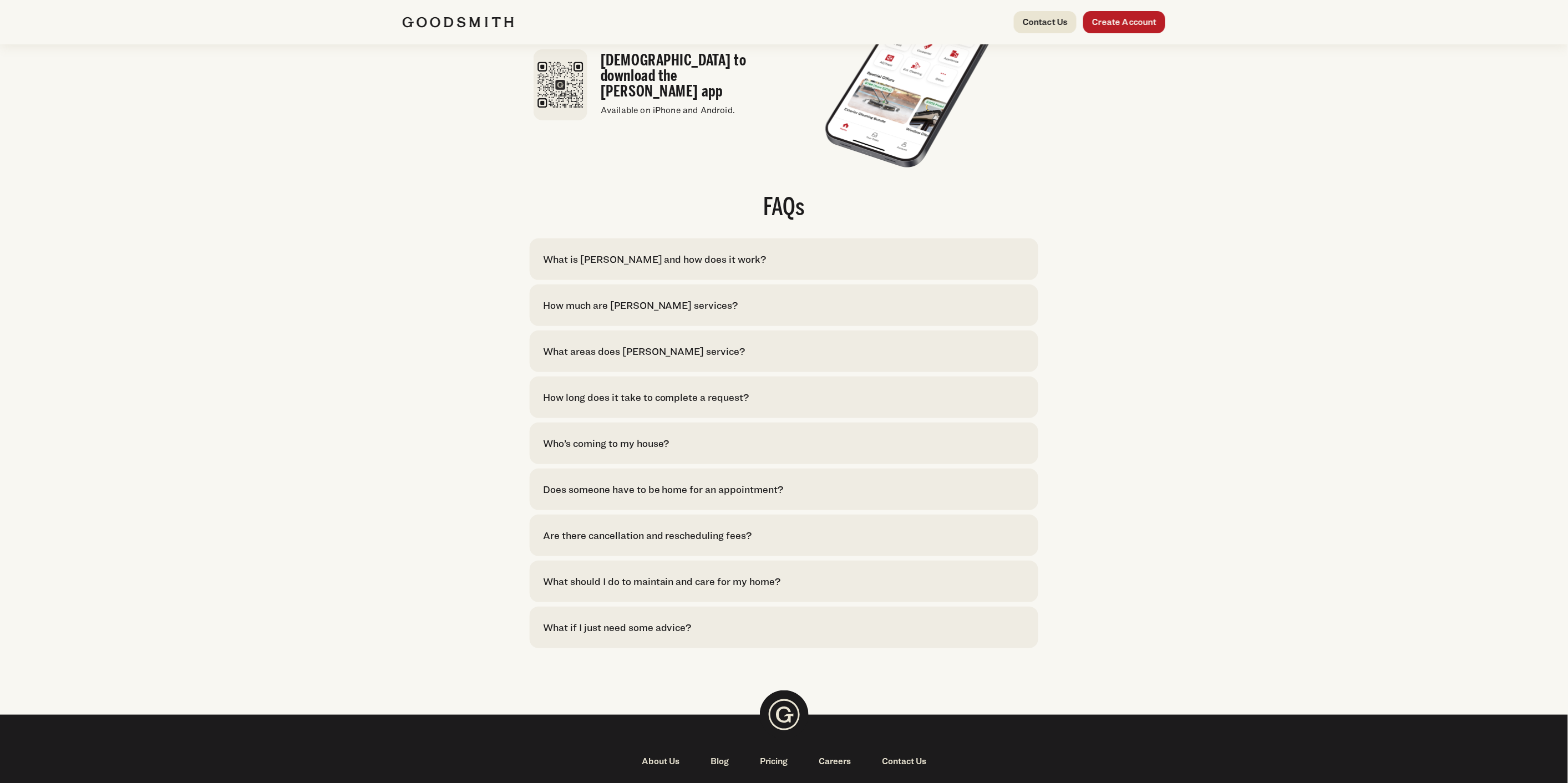
click at [701, 313] on div "How much are [PERSON_NAME] services?" at bounding box center [641, 305] width 195 height 15
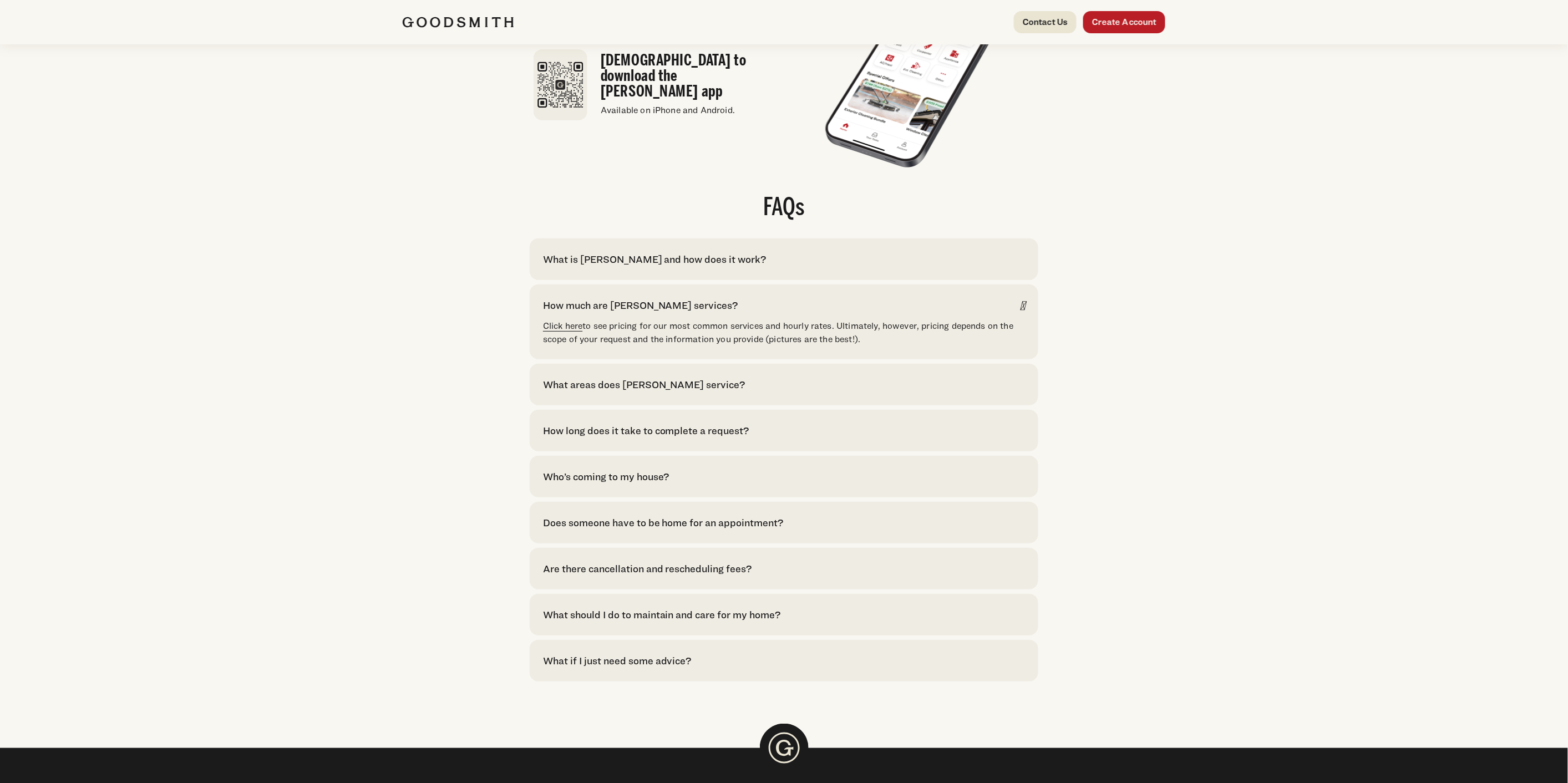
click at [564, 331] on link "Click here" at bounding box center [563, 326] width 40 height 10
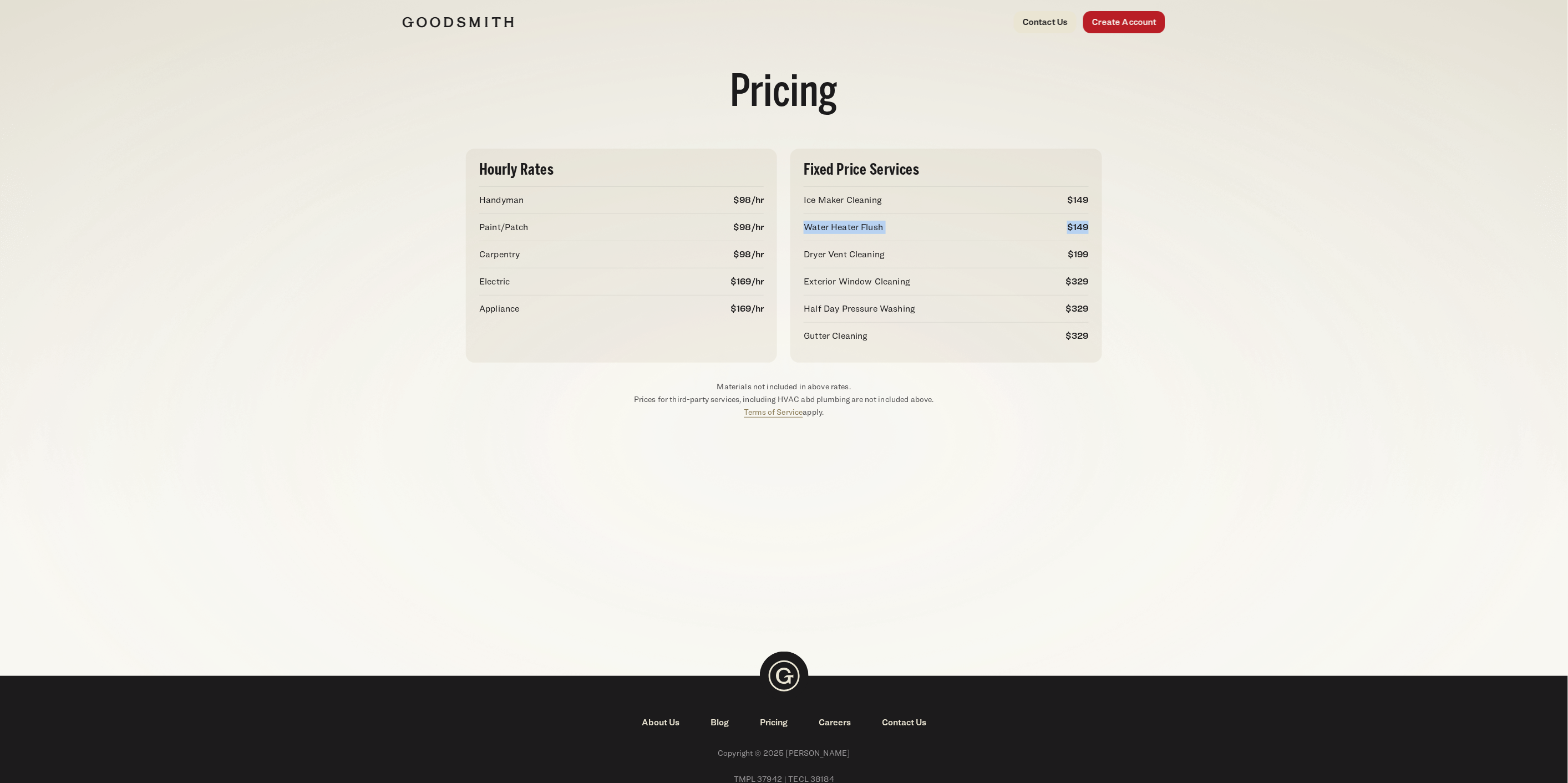
drag, startPoint x: 802, startPoint y: 221, endPoint x: 1089, endPoint y: 227, distance: 287.1
click at [1089, 227] on div "Fixed Price Services Ice Maker Cleaning $149 Water Heater Flush $149 Dryer Vent…" at bounding box center [945, 255] width 311 height 214
drag, startPoint x: 1094, startPoint y: 282, endPoint x: 1093, endPoint y: 304, distance: 22.0
click at [1093, 304] on div "Fixed Price Services Ice Maker Cleaning $149 Water Heater Flush $149 Dryer Vent…" at bounding box center [945, 255] width 311 height 214
click at [1089, 337] on div "Fixed Price Services Ice Maker Cleaning $149 Water Heater Flush $149 Dryer Vent…" at bounding box center [945, 255] width 311 height 214
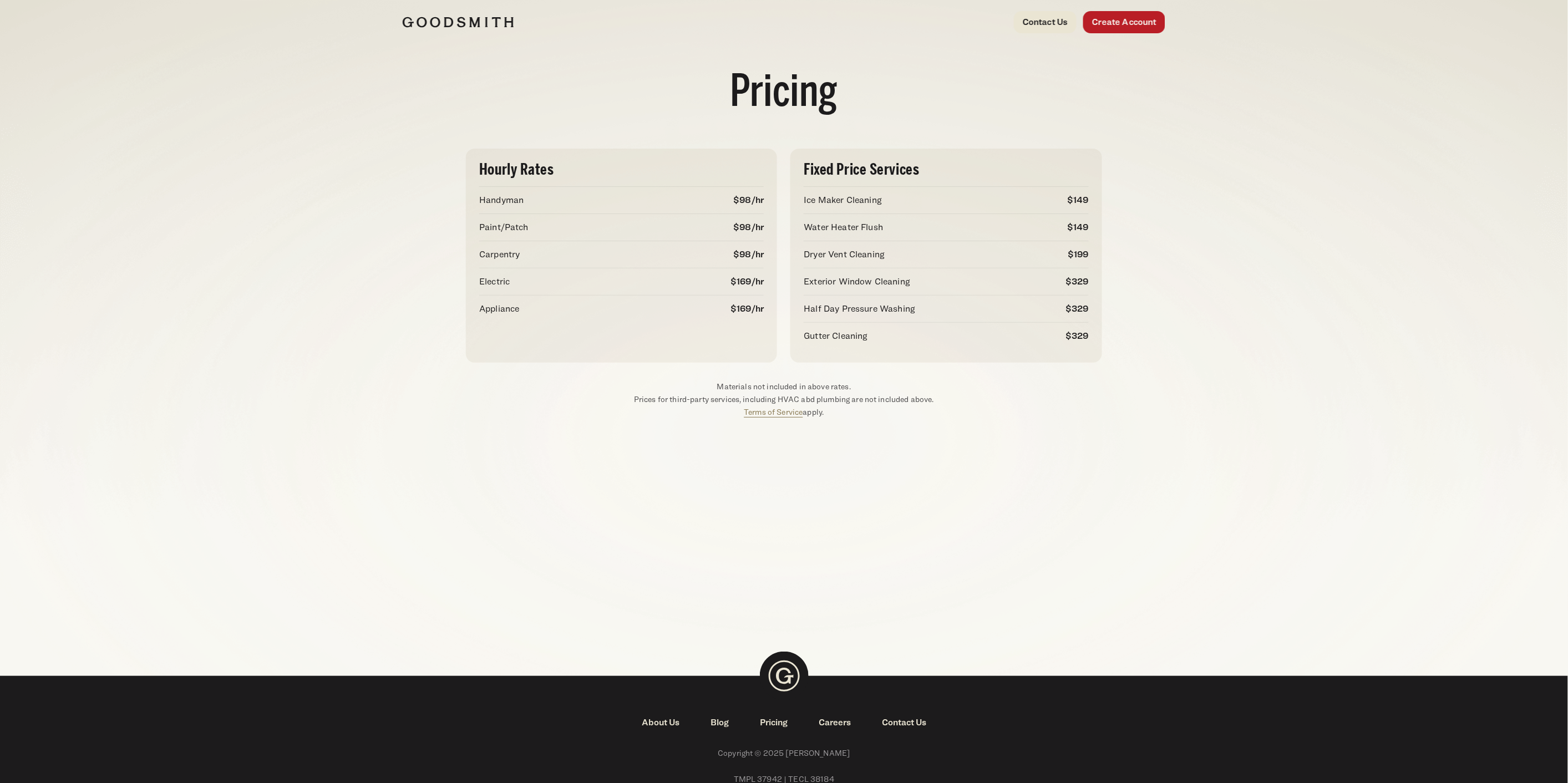
click at [1034, 441] on div "Pricing Hourly Rates Handyman $98/hr Paint/Patch $98/hr Carpentry $98/hr Electr…" at bounding box center [784, 338] width 1568 height 587
click at [481, 21] on img at bounding box center [458, 22] width 111 height 11
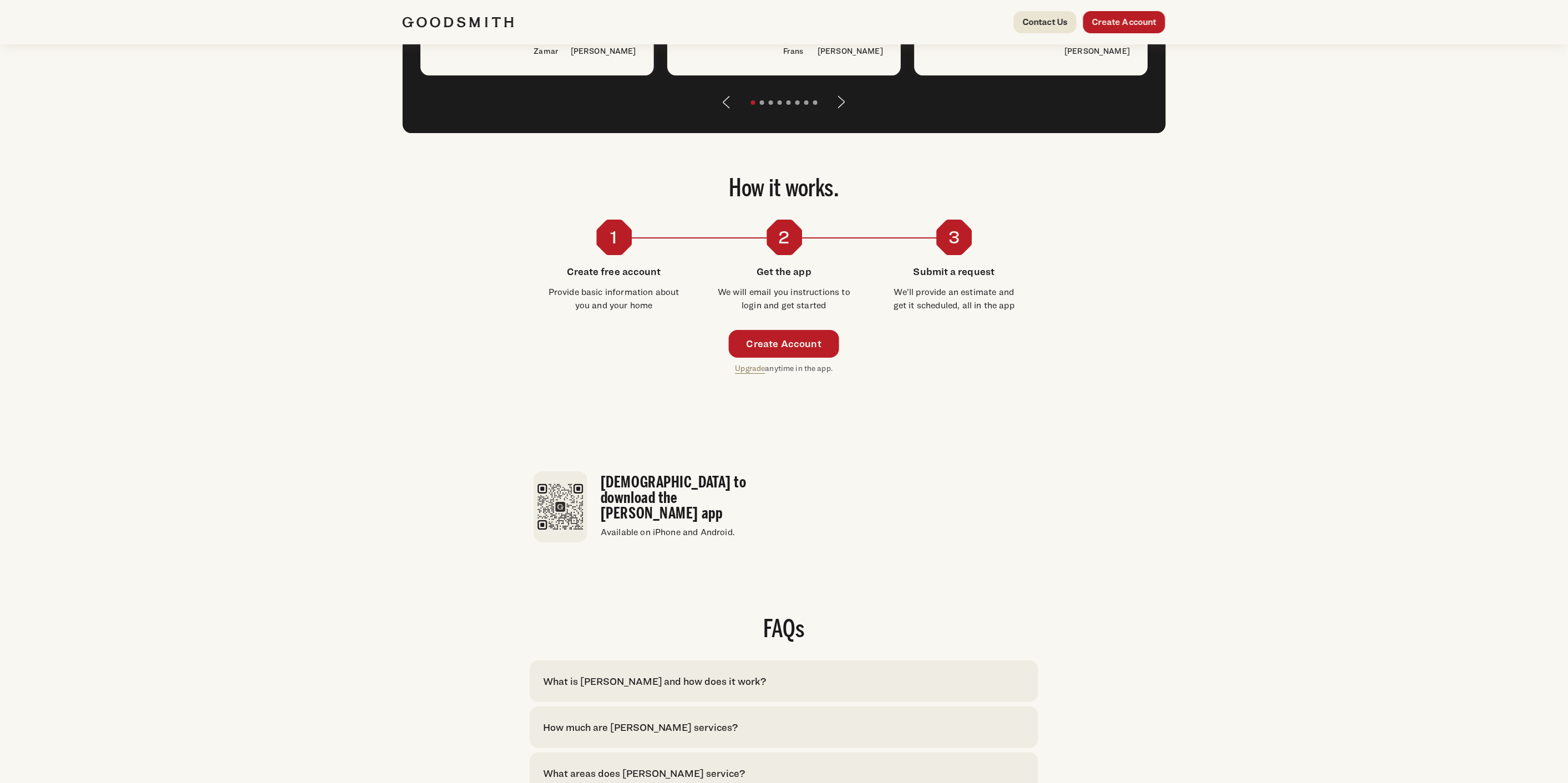
scroll to position [1910, 0]
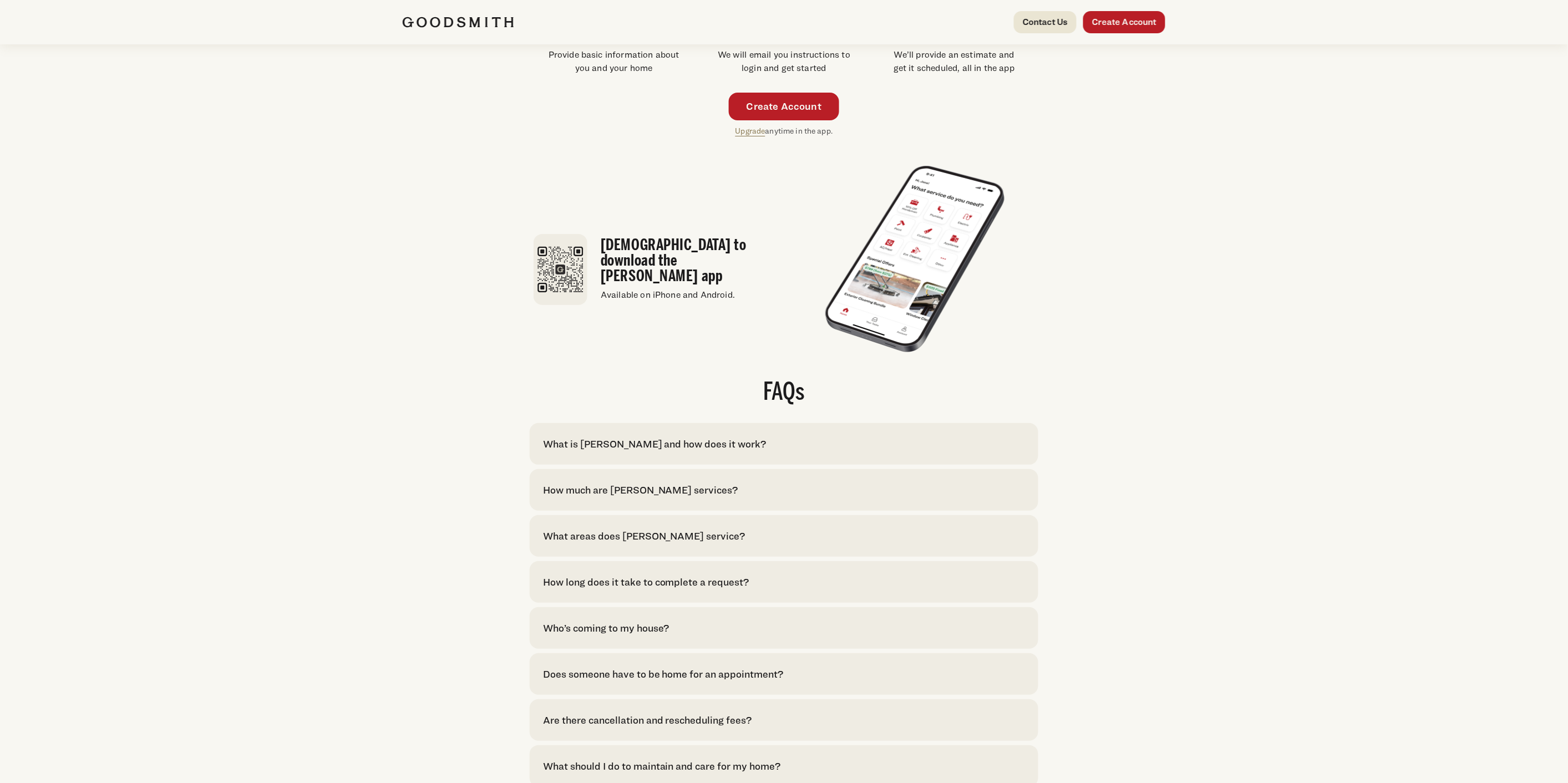
click at [683, 497] on div "How much are [PERSON_NAME] services?" at bounding box center [641, 490] width 195 height 15
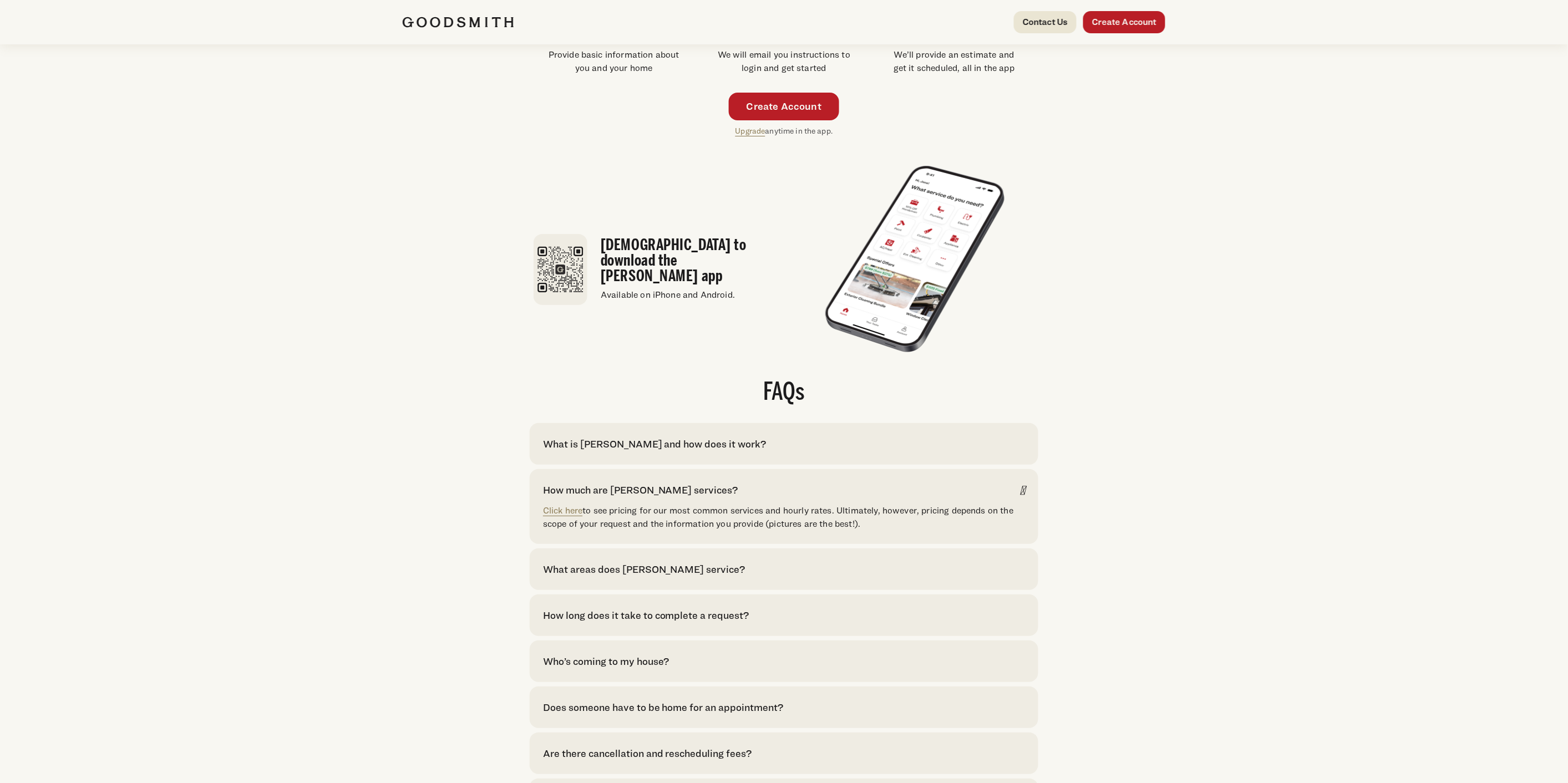
drag, startPoint x: 875, startPoint y: 551, endPoint x: 515, endPoint y: 531, distance: 360.6
click at [515, 531] on div "FAQs What is [PERSON_NAME] and how does it work? [PERSON_NAME] is your convenie…" at bounding box center [784, 624] width 763 height 485
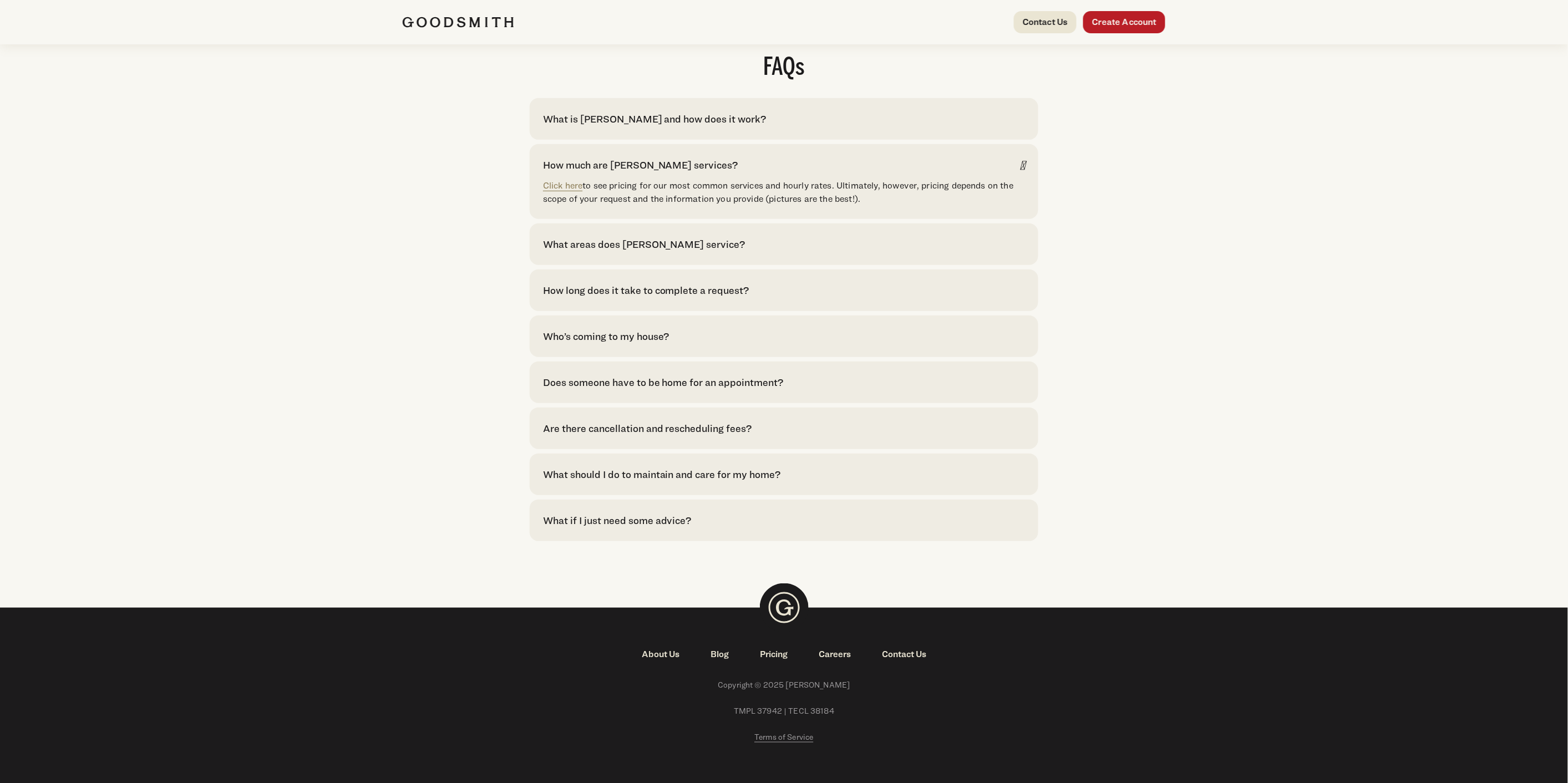
scroll to position [2162, 0]
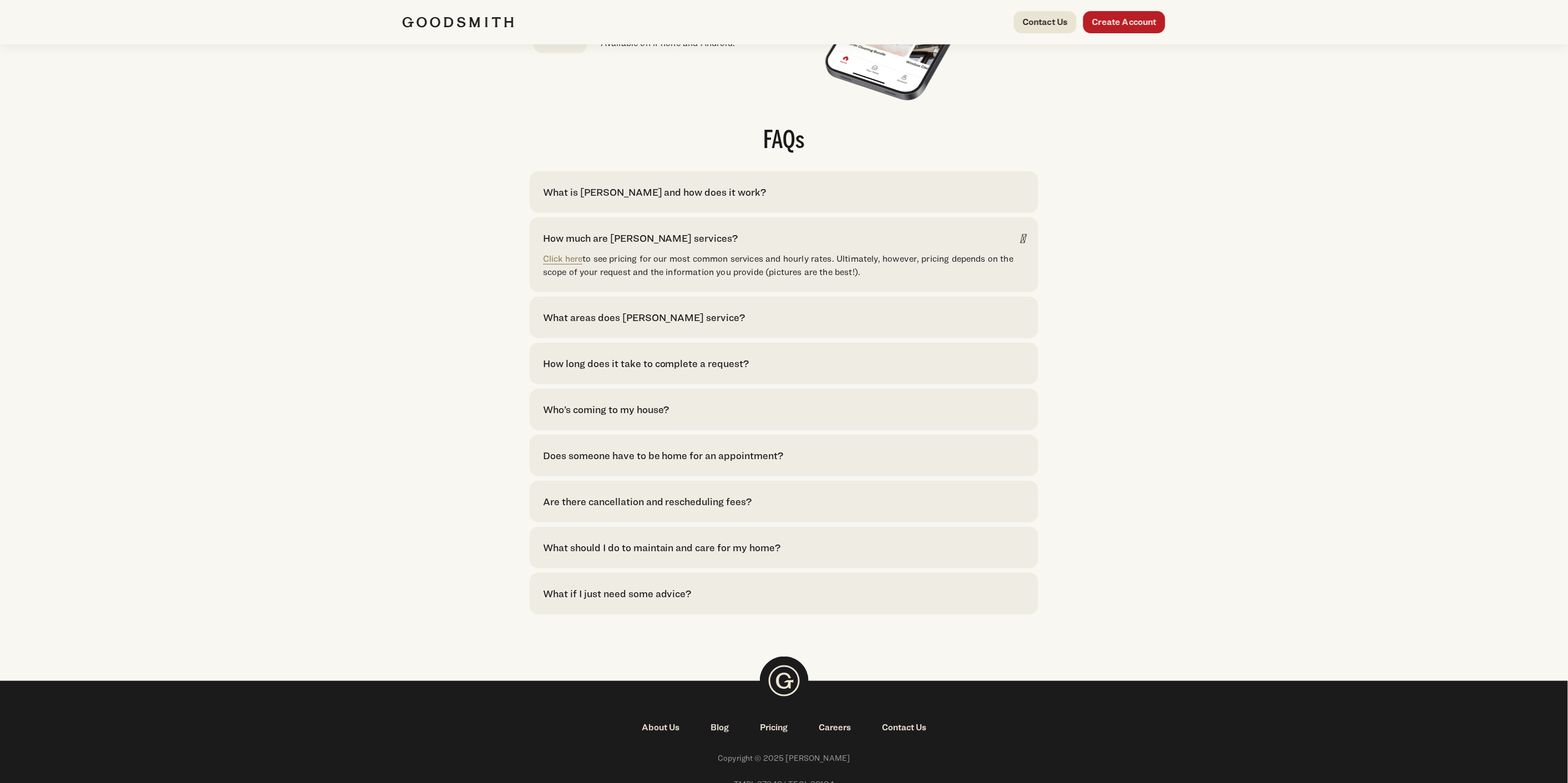
click at [658, 509] on div "Are there cancellation and rescheduling fees?" at bounding box center [647, 501] width 209 height 15
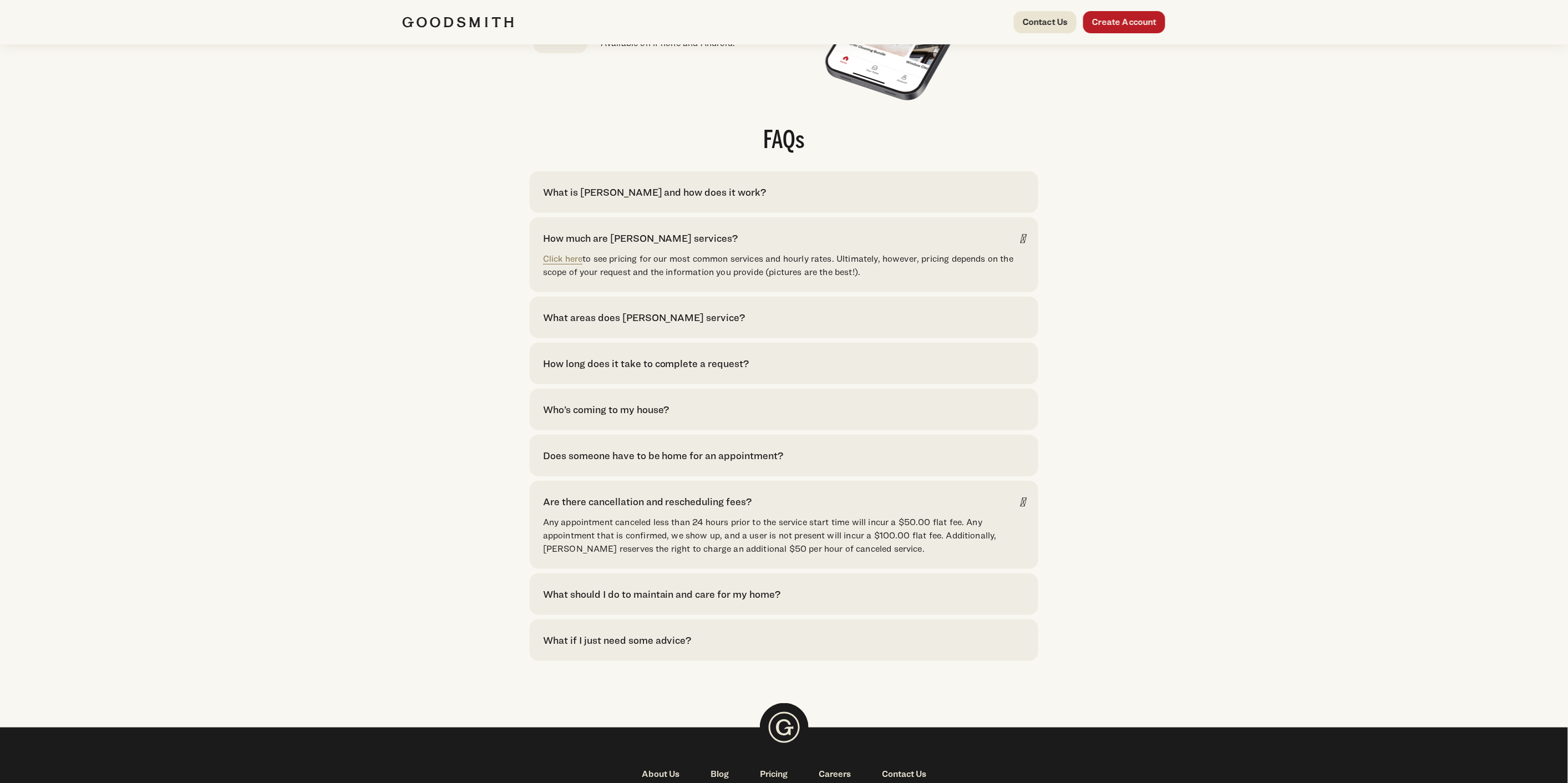
click at [641, 609] on div "What should I do to maintain and care for my home? Maintaining your home is eas…" at bounding box center [783, 594] width 508 height 42
click at [641, 601] on div "What should I do to maintain and care for my home?" at bounding box center [662, 595] width 238 height 15
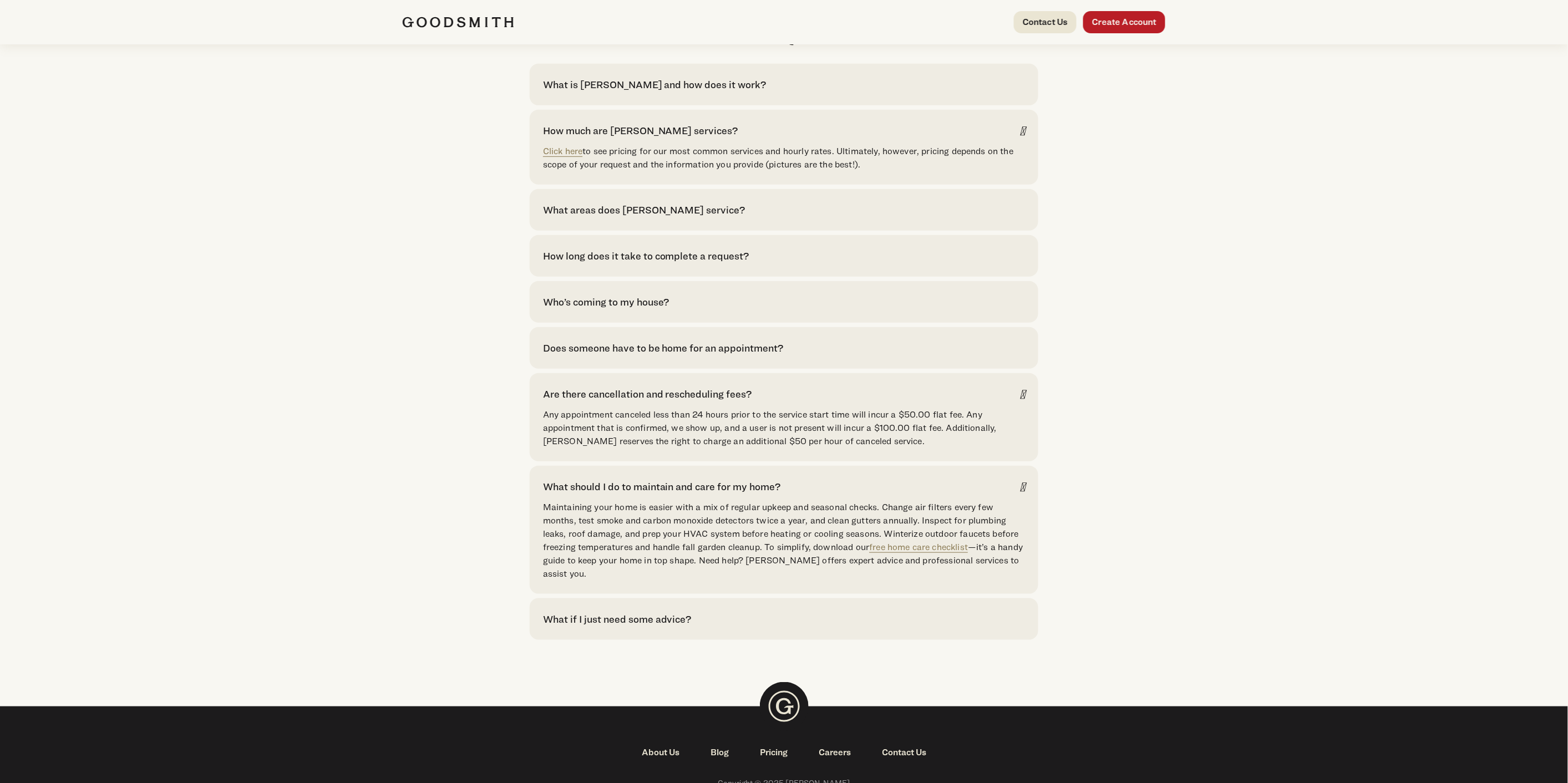
scroll to position [2285, 0]
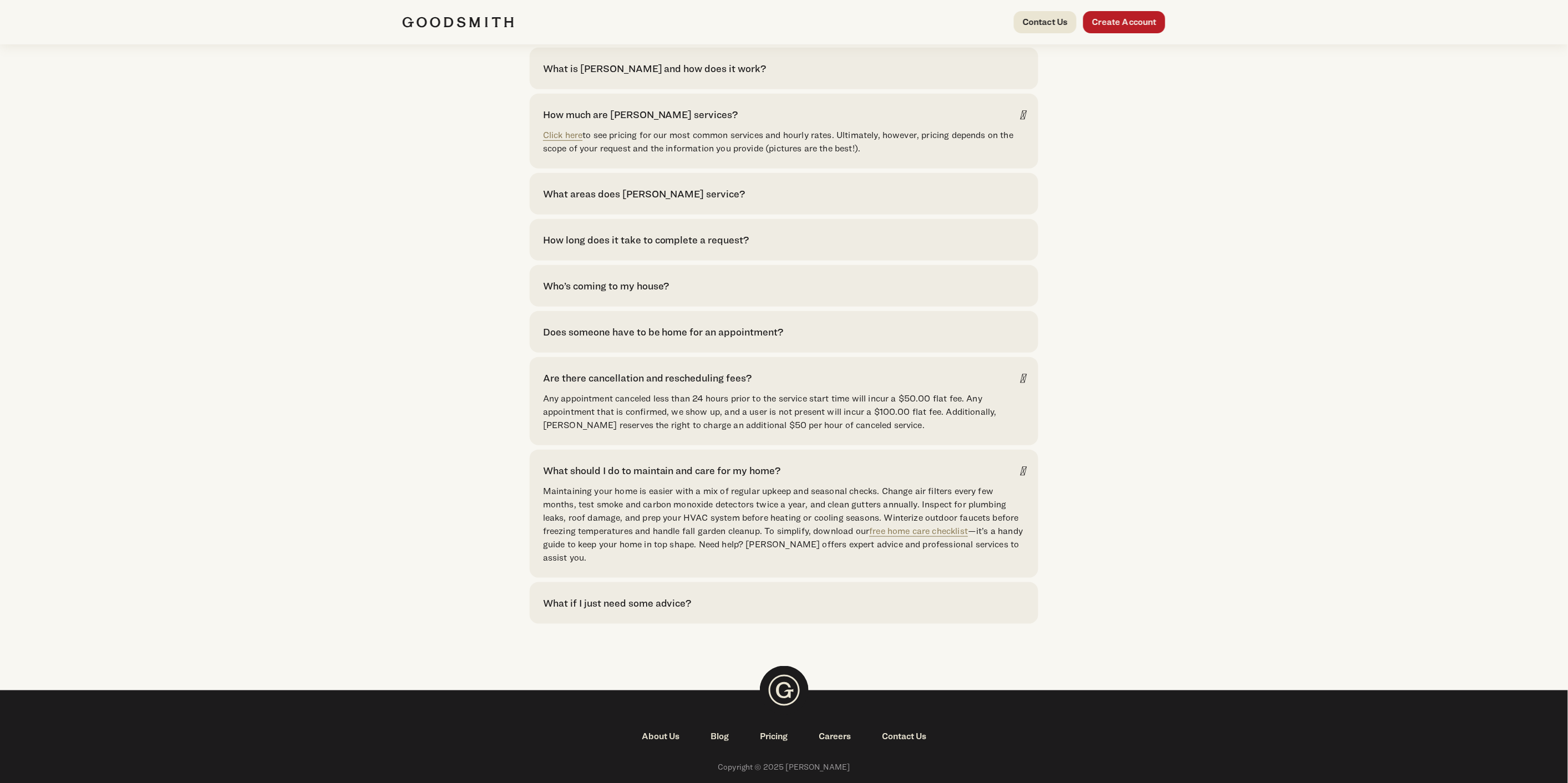
click at [645, 611] on div "What if I just need some advice?" at bounding box center [617, 603] width 148 height 15
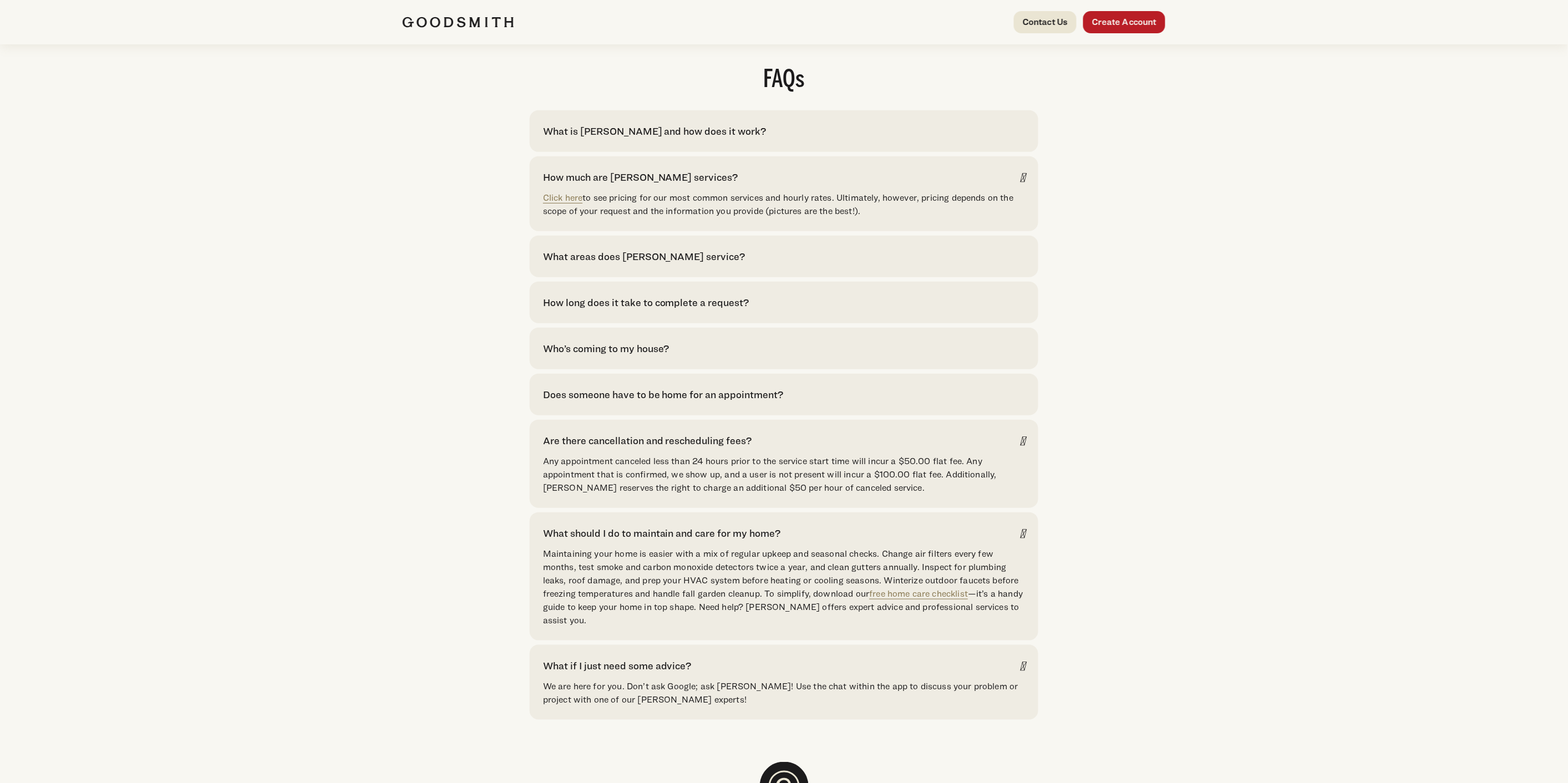
scroll to position [2039, 0]
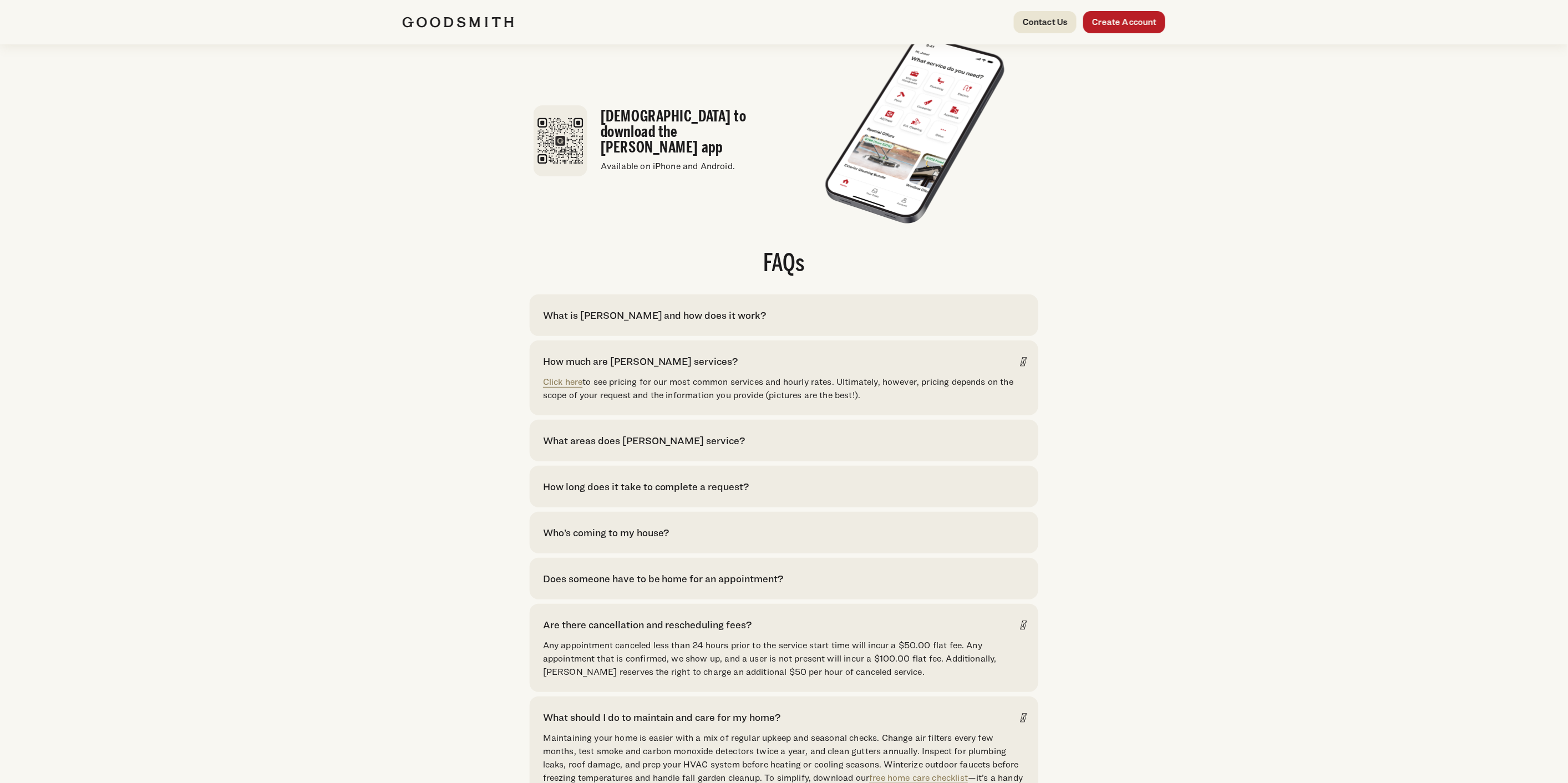
click at [1024, 368] on icon at bounding box center [1022, 361] width 4 height 14
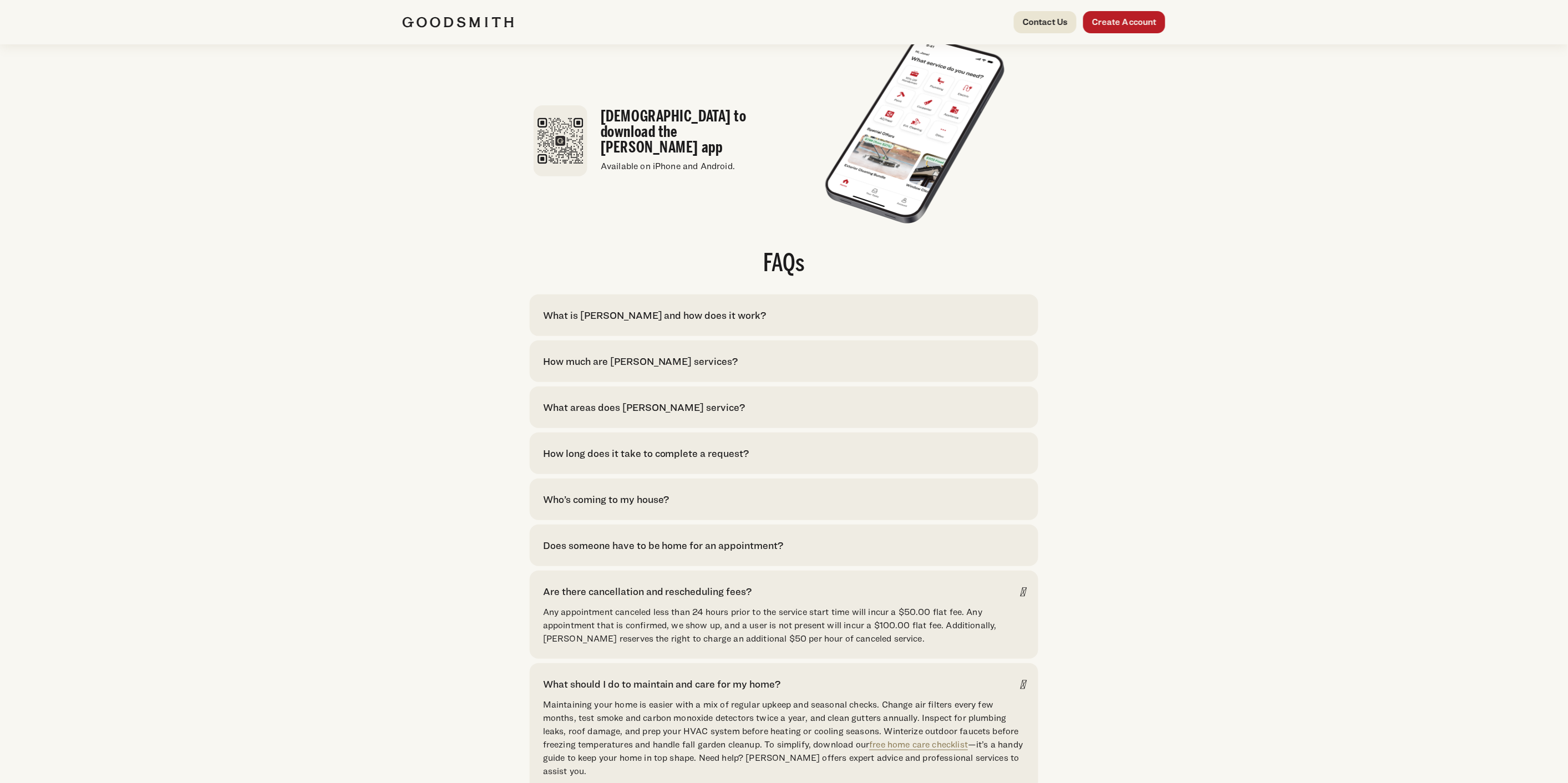
click at [924, 415] on div "What areas does [PERSON_NAME] service?" at bounding box center [784, 407] width 482 height 15
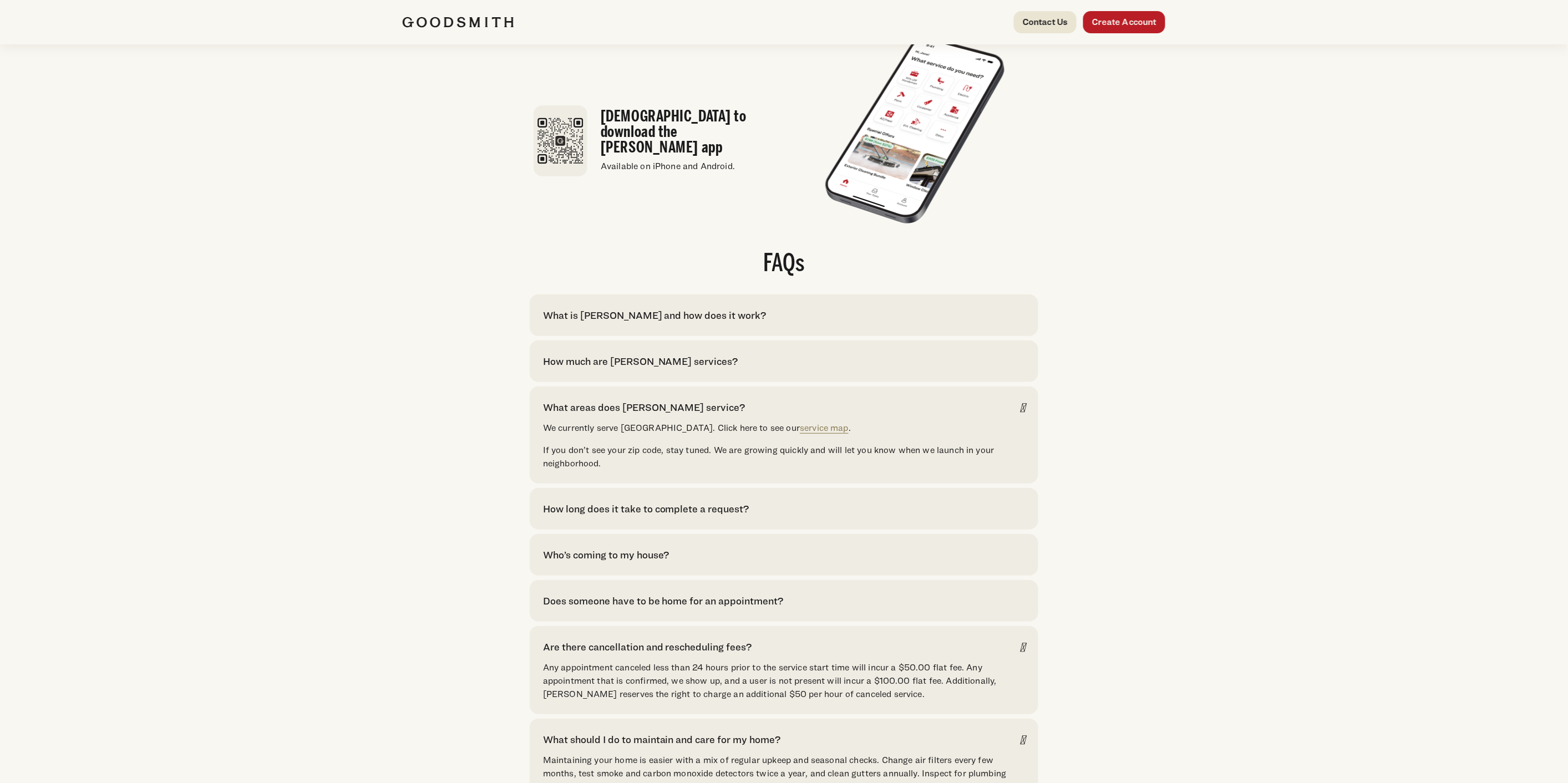
click at [1023, 414] on icon at bounding box center [1022, 408] width 4 height 14
